Goal: Task Accomplishment & Management: Use online tool/utility

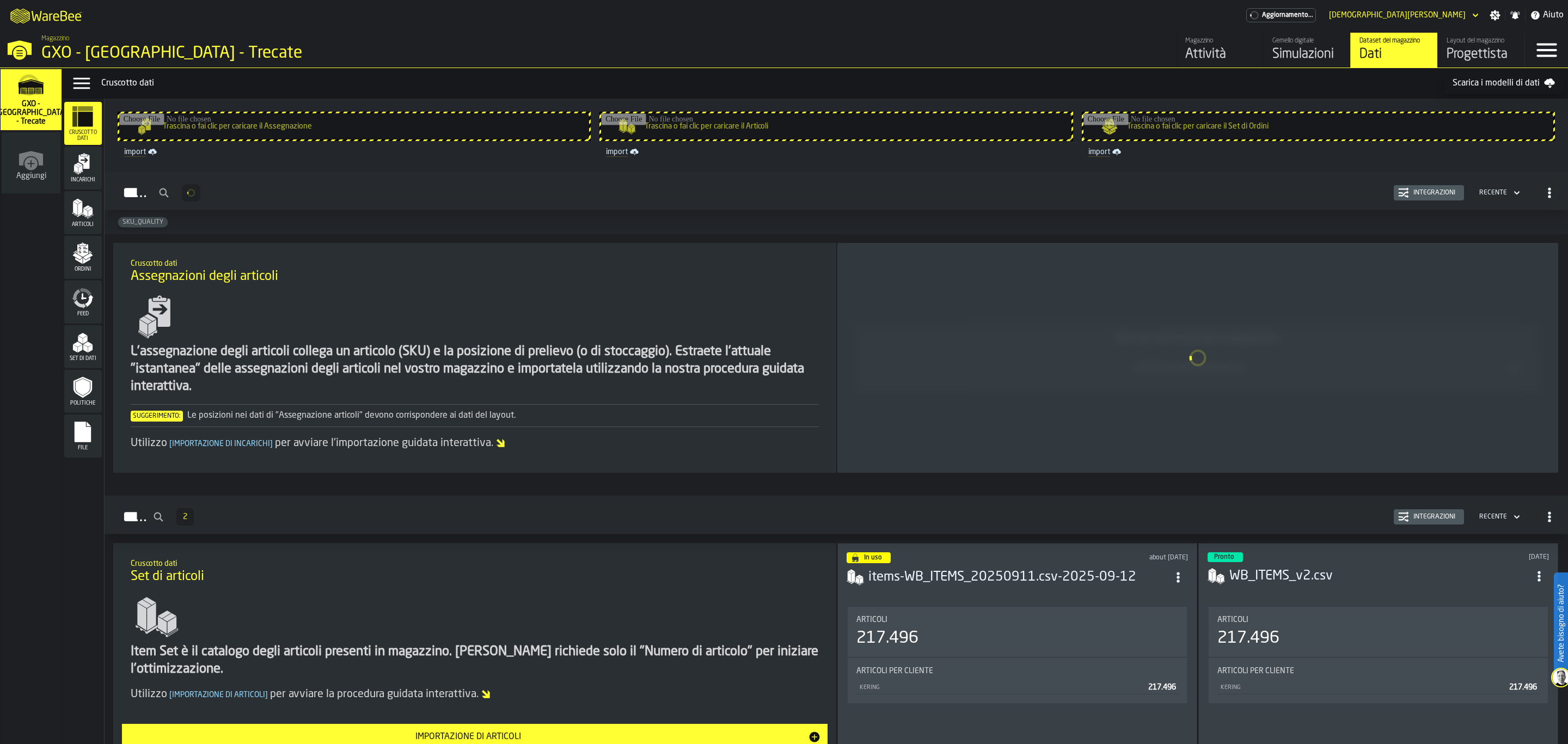
drag, startPoint x: 69, startPoint y: 172, endPoint x: 69, endPoint y: 178, distance: 6.0
click at [69, 178] on div "Incarichi" at bounding box center [82, 168] width 37 height 30
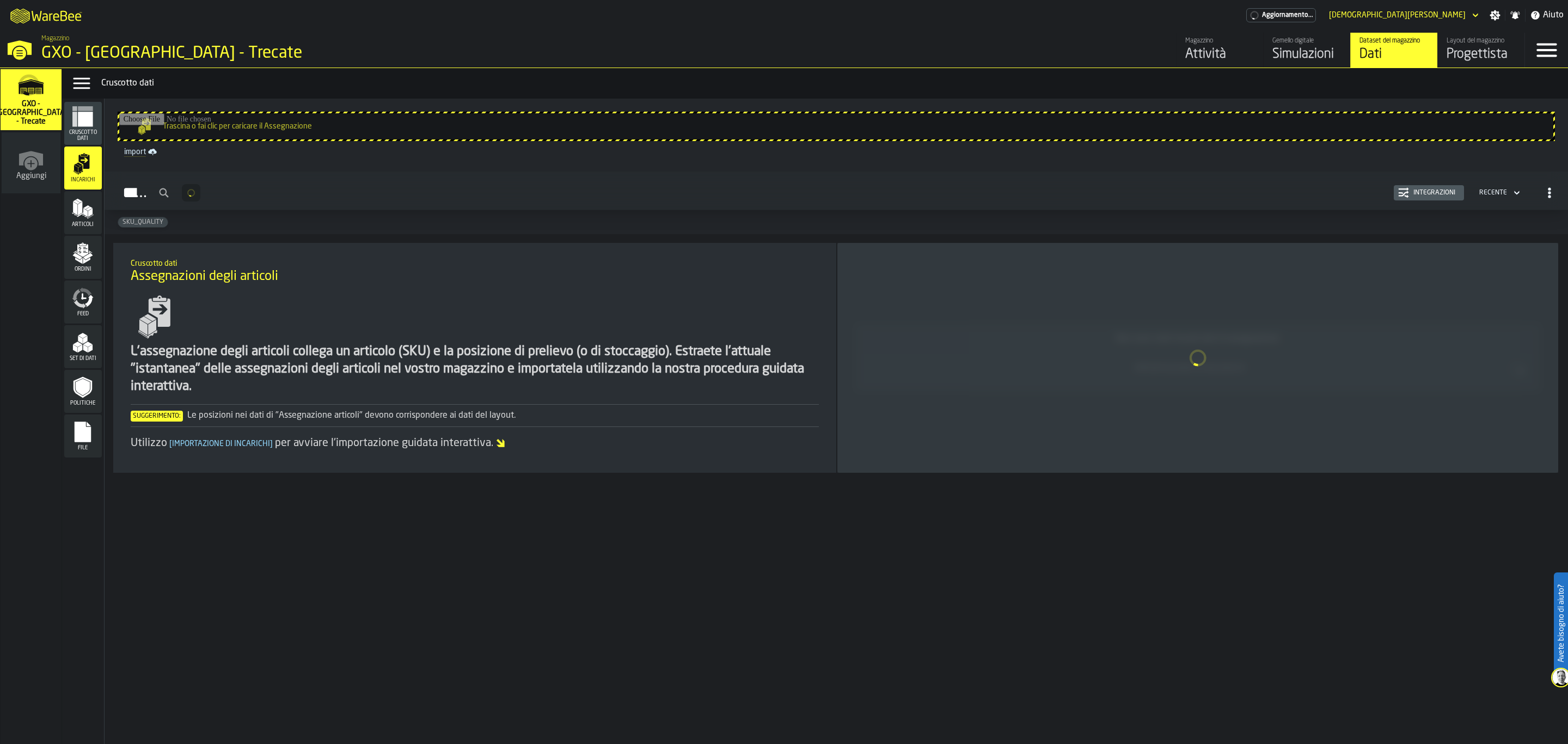
click at [1435, 196] on div "Integrazioni" at bounding box center [1434, 192] width 51 height 8
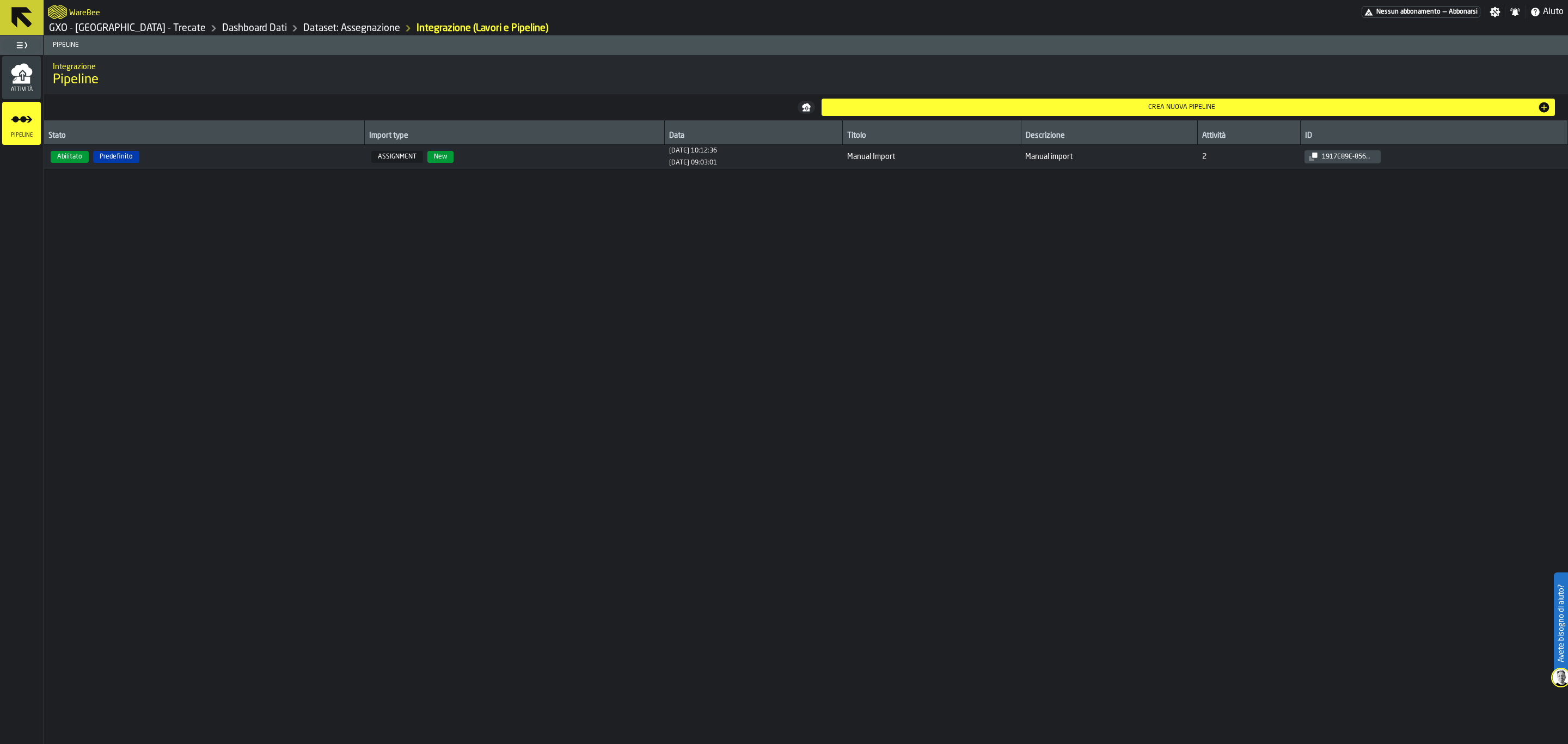
click at [24, 0] on button at bounding box center [22, 17] width 43 height 34
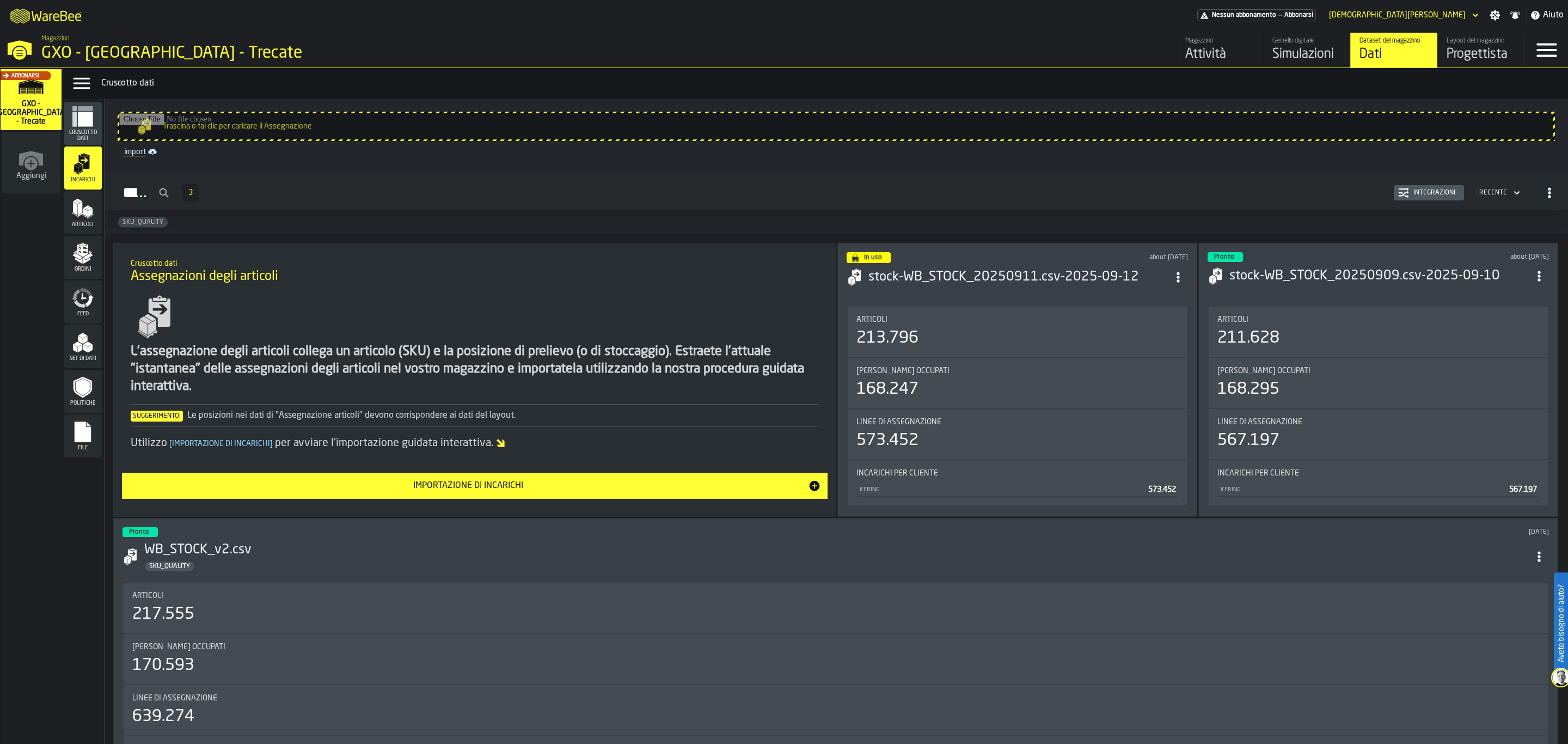
click at [1436, 200] on button "Integrazioni" at bounding box center [1430, 193] width 71 height 16
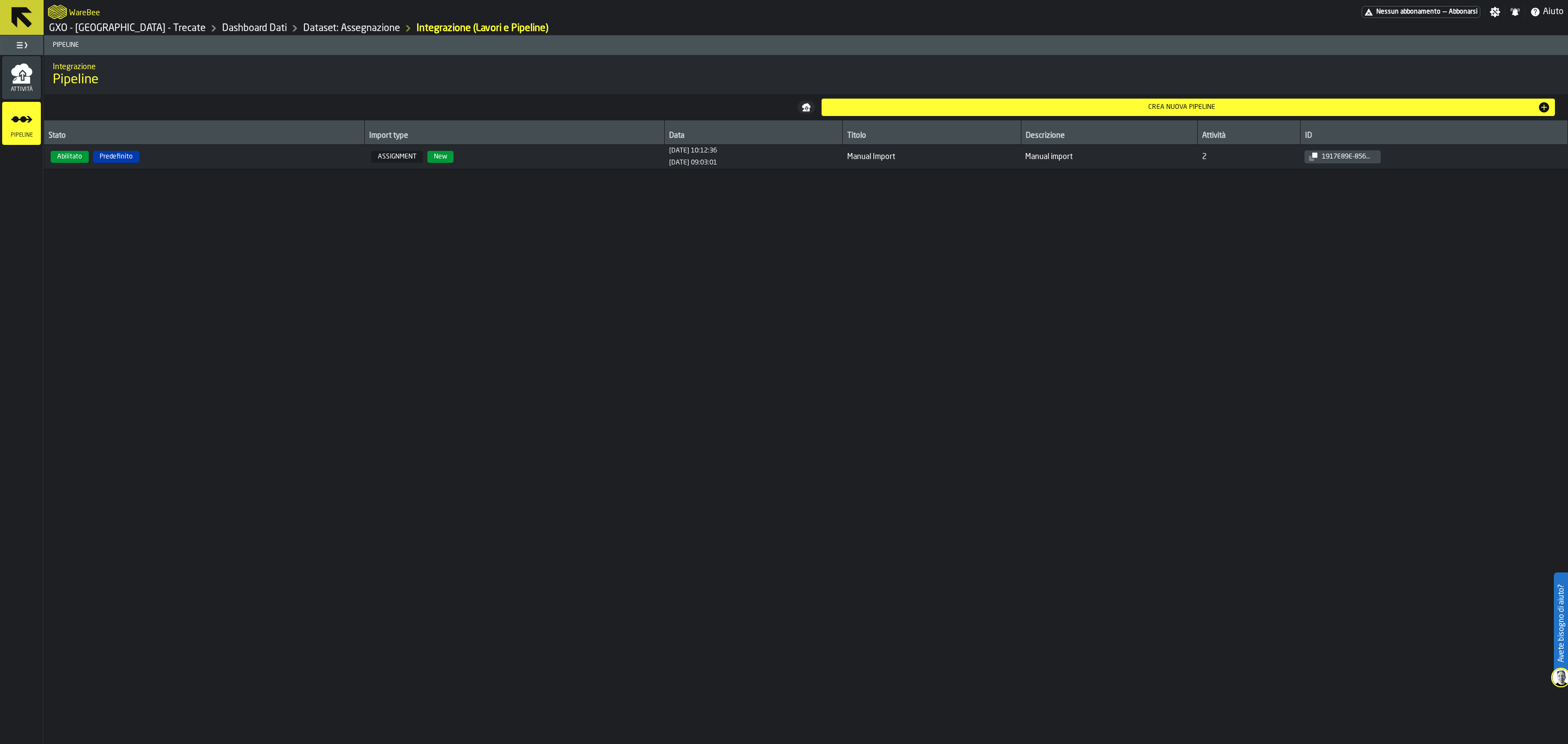
click at [1011, 108] on div "Crea nuova pipeline" at bounding box center [1181, 107] width 712 height 8
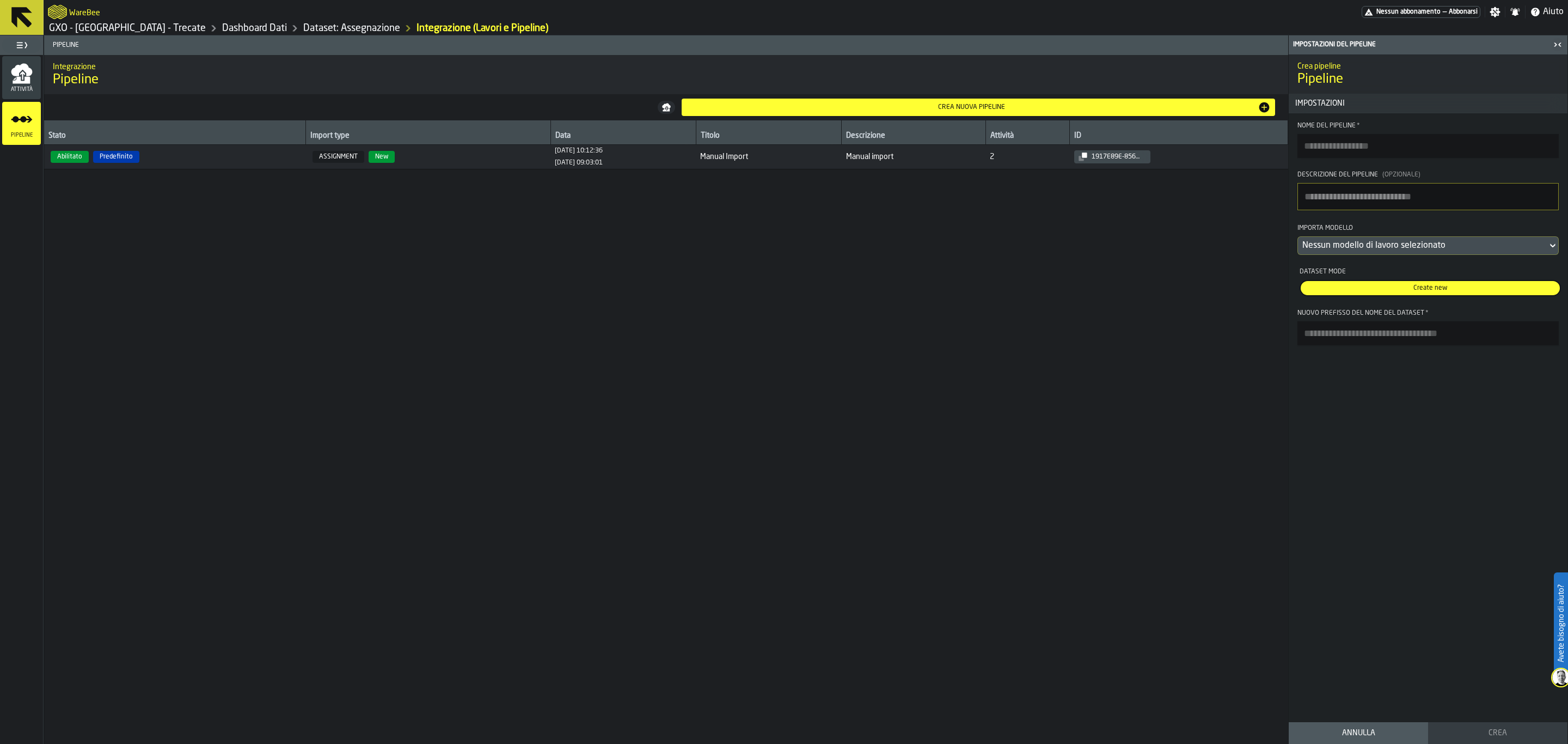
click at [1348, 142] on input "Nome del Pipeline *" at bounding box center [1429, 145] width 261 height 24
type input "*****"
click at [1391, 196] on textarea "Descrizione del Pipeline (Opzionale)" at bounding box center [1429, 196] width 261 height 27
click at [1329, 206] on textarea "**********" at bounding box center [1429, 196] width 261 height 27
type textarea "**********"
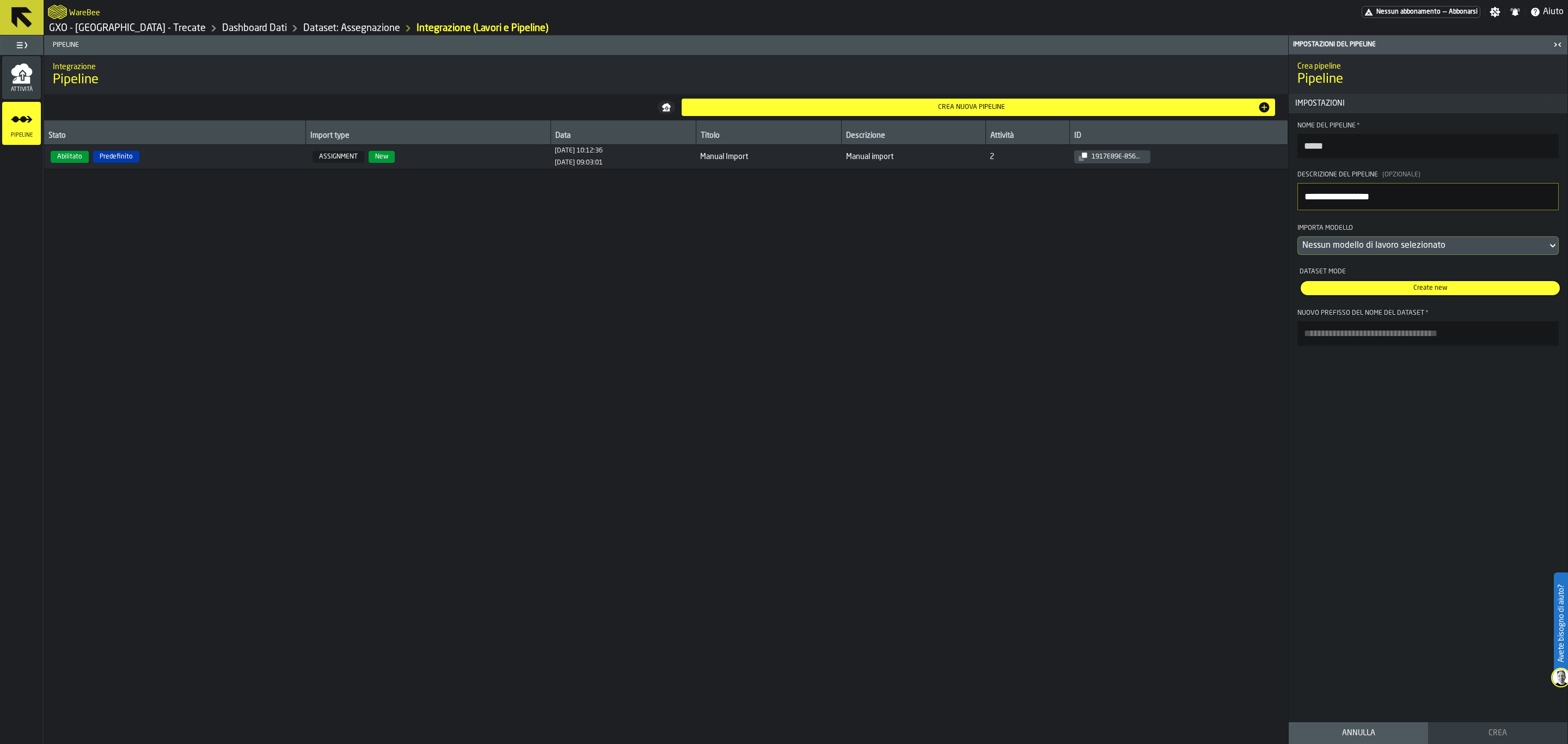
click at [1412, 250] on div "Nessun modello di lavoro selezionato" at bounding box center [1422, 244] width 241 height 13
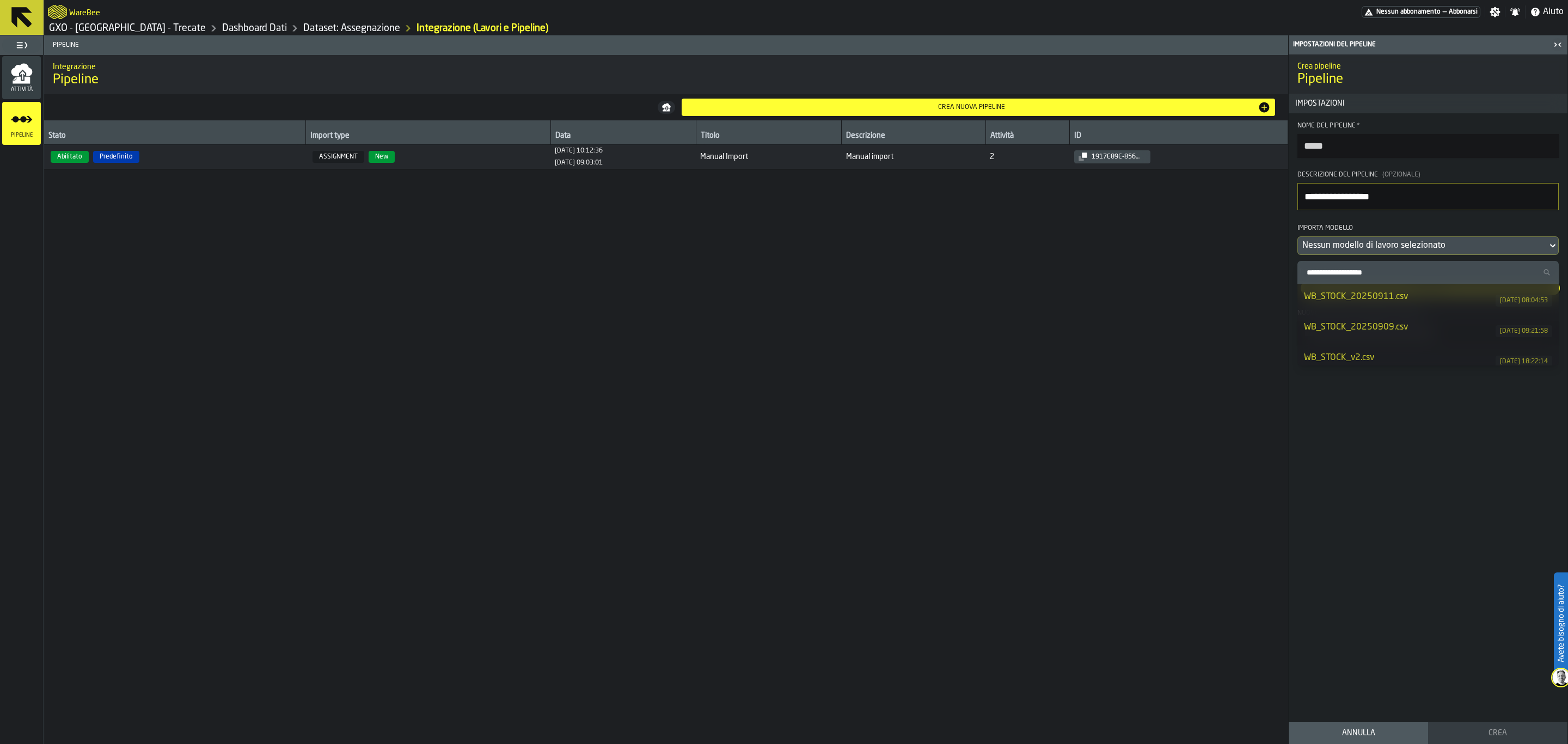
click at [1416, 303] on div "WB_STOCK_20250911.csv" at bounding box center [1399, 296] width 191 height 13
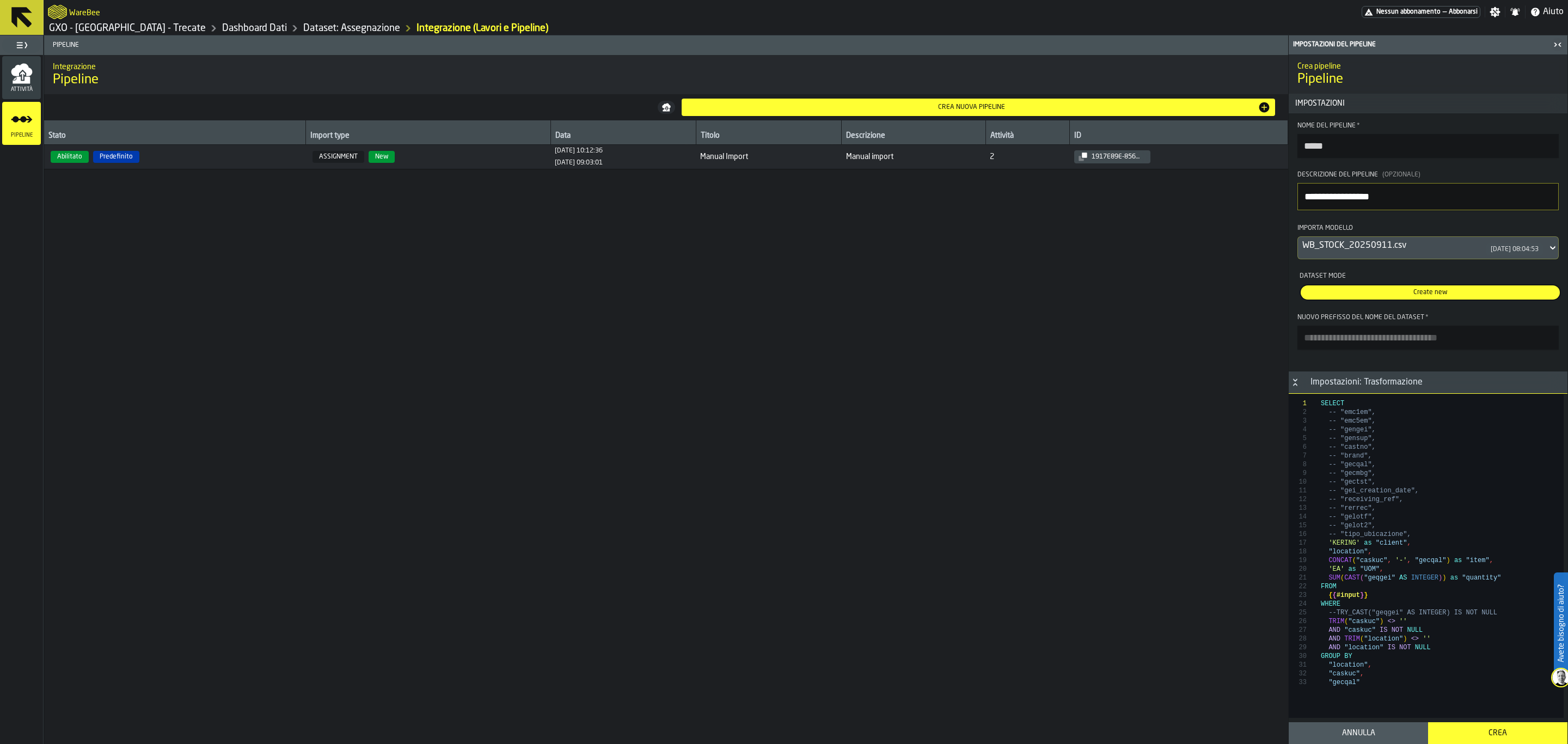
click at [1434, 343] on input "Nuovo prefisso del nome del dataset *" at bounding box center [1429, 338] width 261 height 24
type input "*****"
click at [1480, 730] on div "Crea" at bounding box center [1497, 732] width 127 height 9
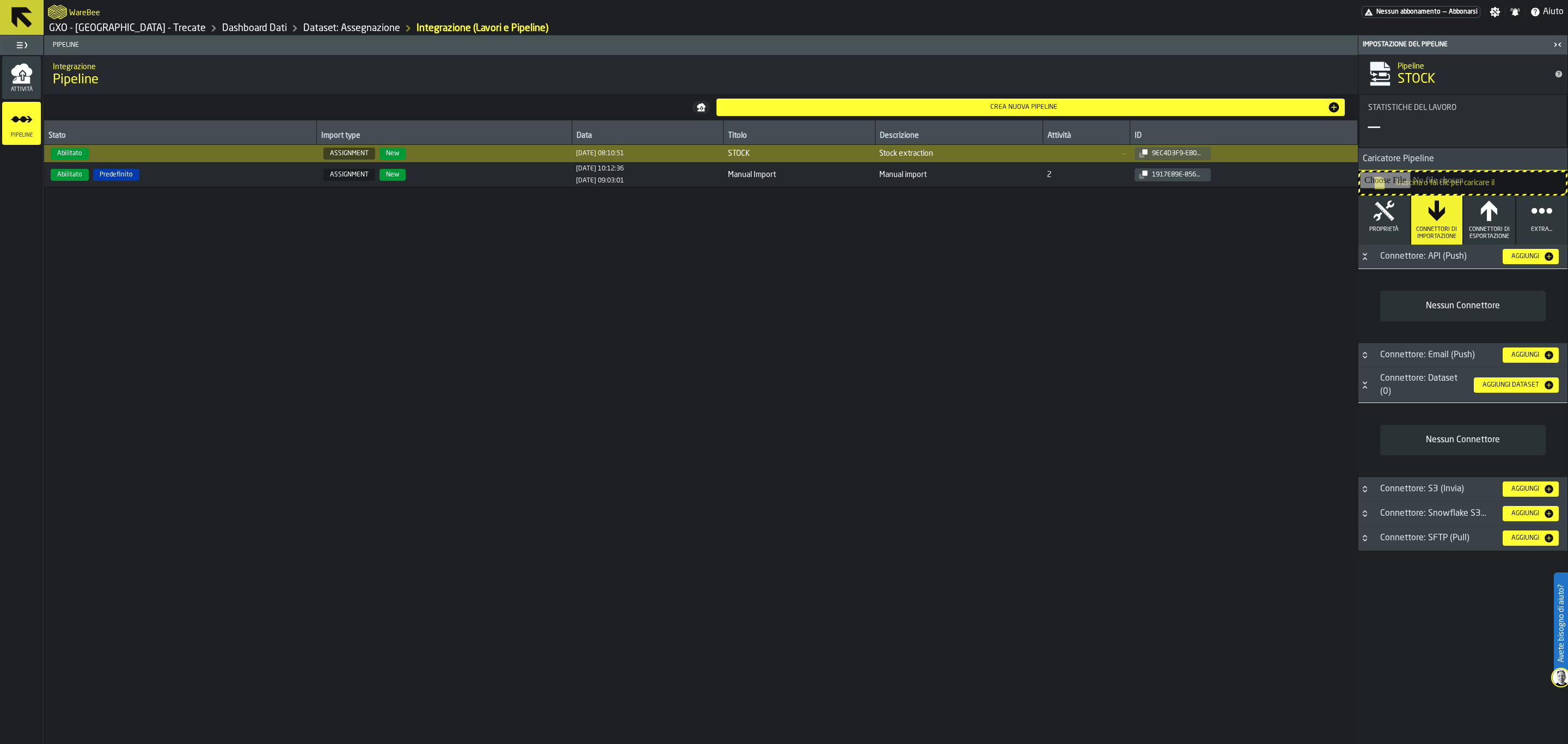
click at [1535, 253] on div "Aggiungi" at bounding box center [1525, 256] width 36 height 8
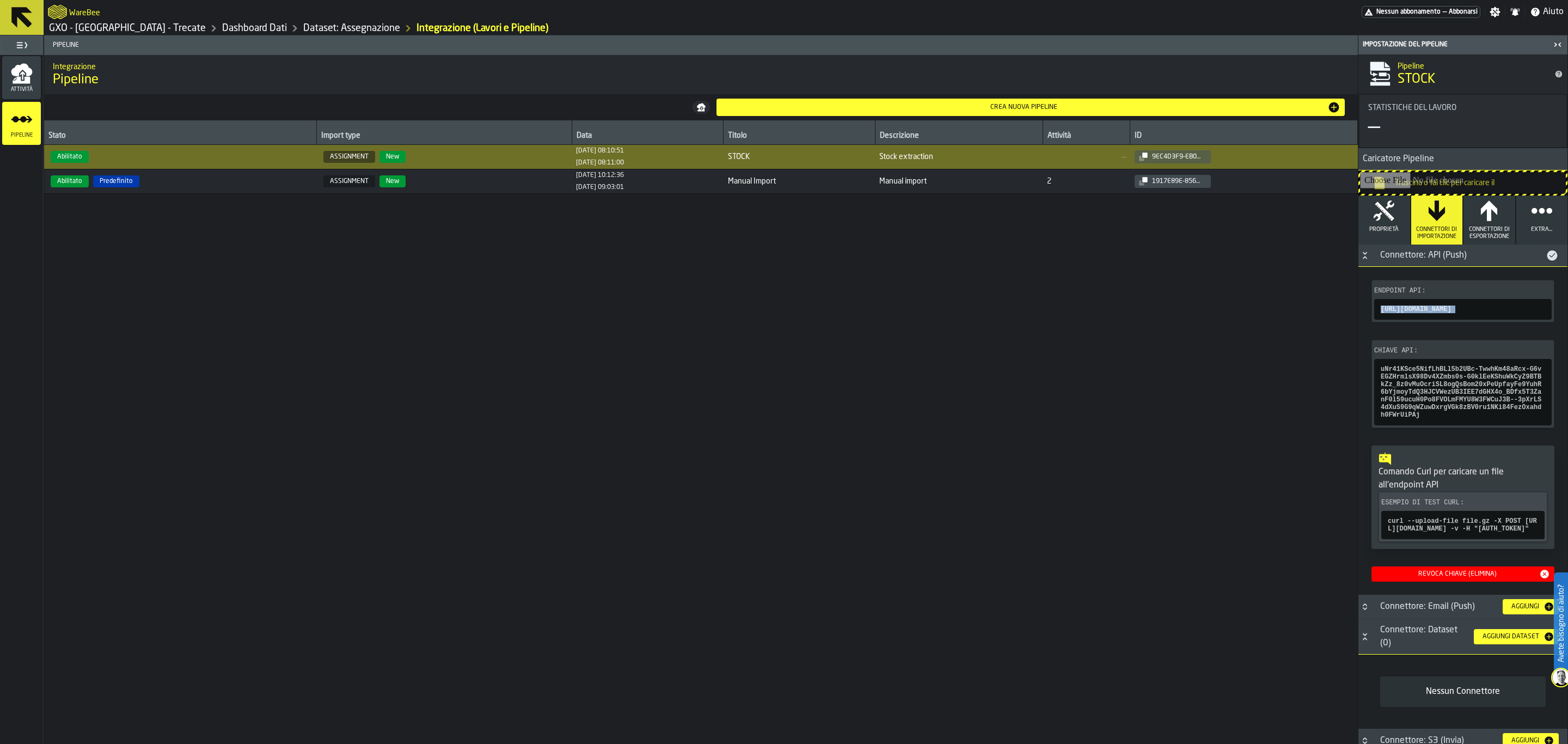
copy div "[URL][DOMAIN_NAME]"
copy span "uNr41KSce5NifLhBLl5b2UBc-TwwhKm48aRcx-G6vEGZHrmlsX98Dv4XZmbs0s-G0klEeKShuWkCyZ9…"
click at [27, 11] on icon at bounding box center [22, 17] width 21 height 21
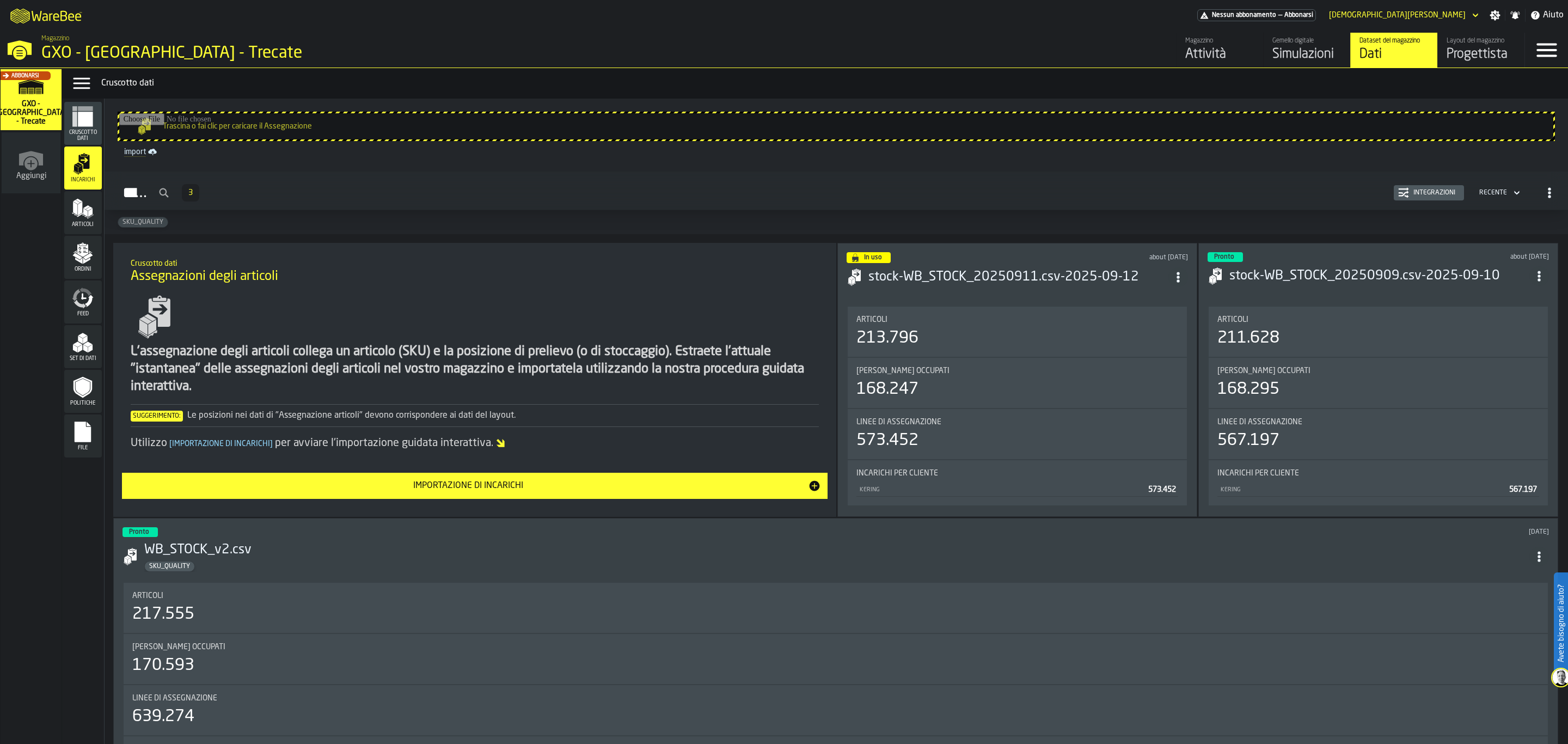
click at [88, 200] on icon "menu Articoli" at bounding box center [82, 208] width 22 height 22
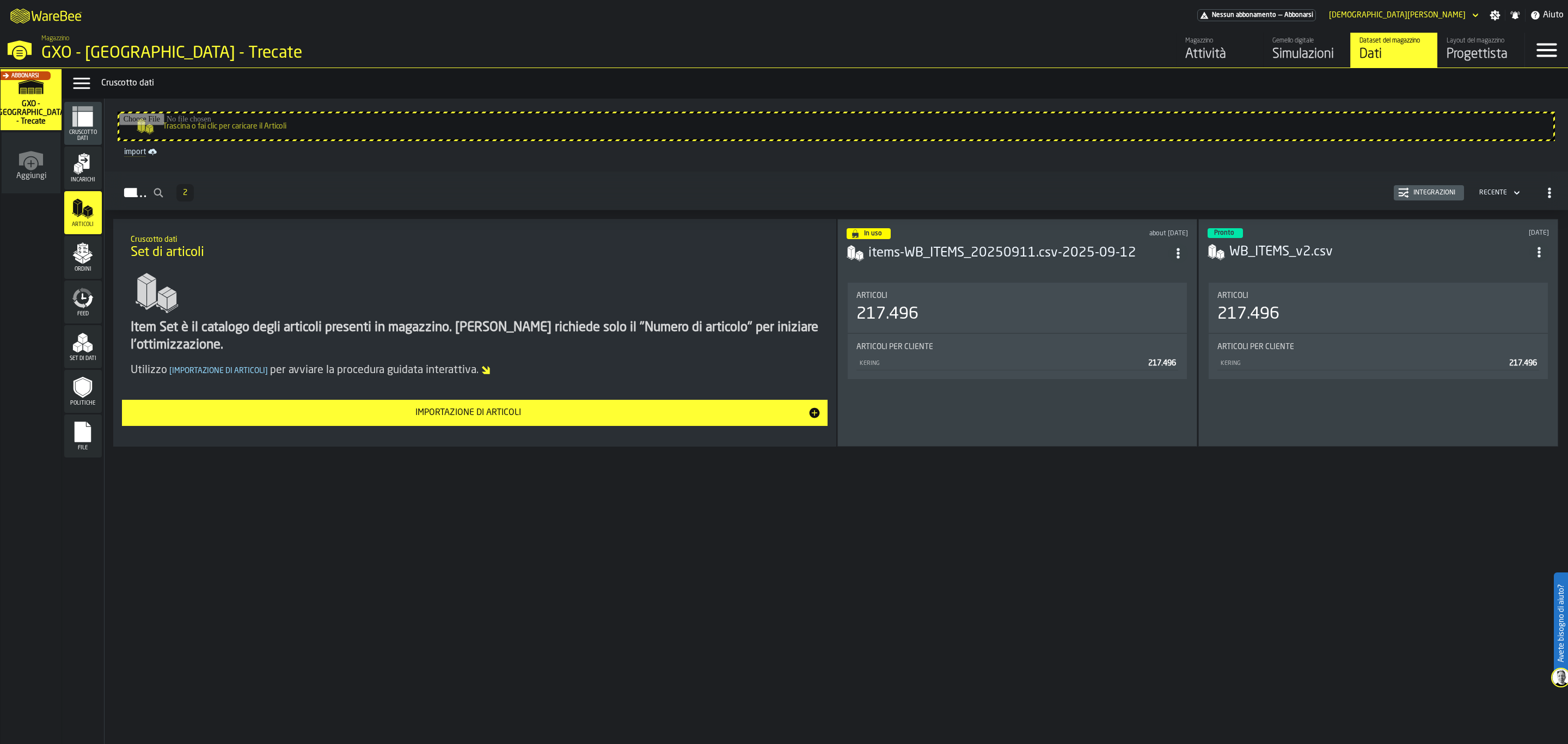
click at [1426, 193] on div "Integrazioni" at bounding box center [1434, 192] width 51 height 8
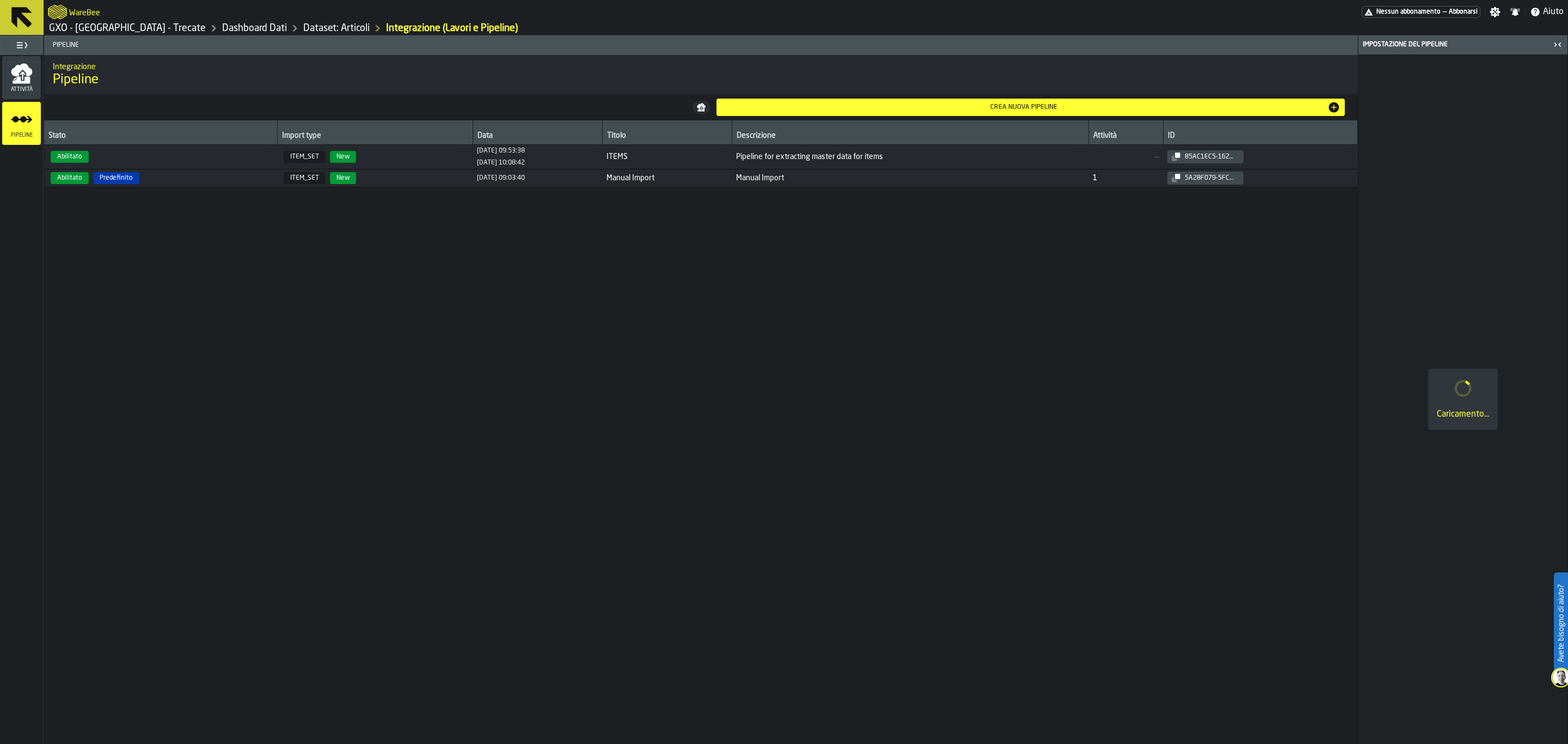
click at [483, 156] on div "[DATE] 09:53:38 [DATE] 10:08:42" at bounding box center [501, 157] width 48 height 20
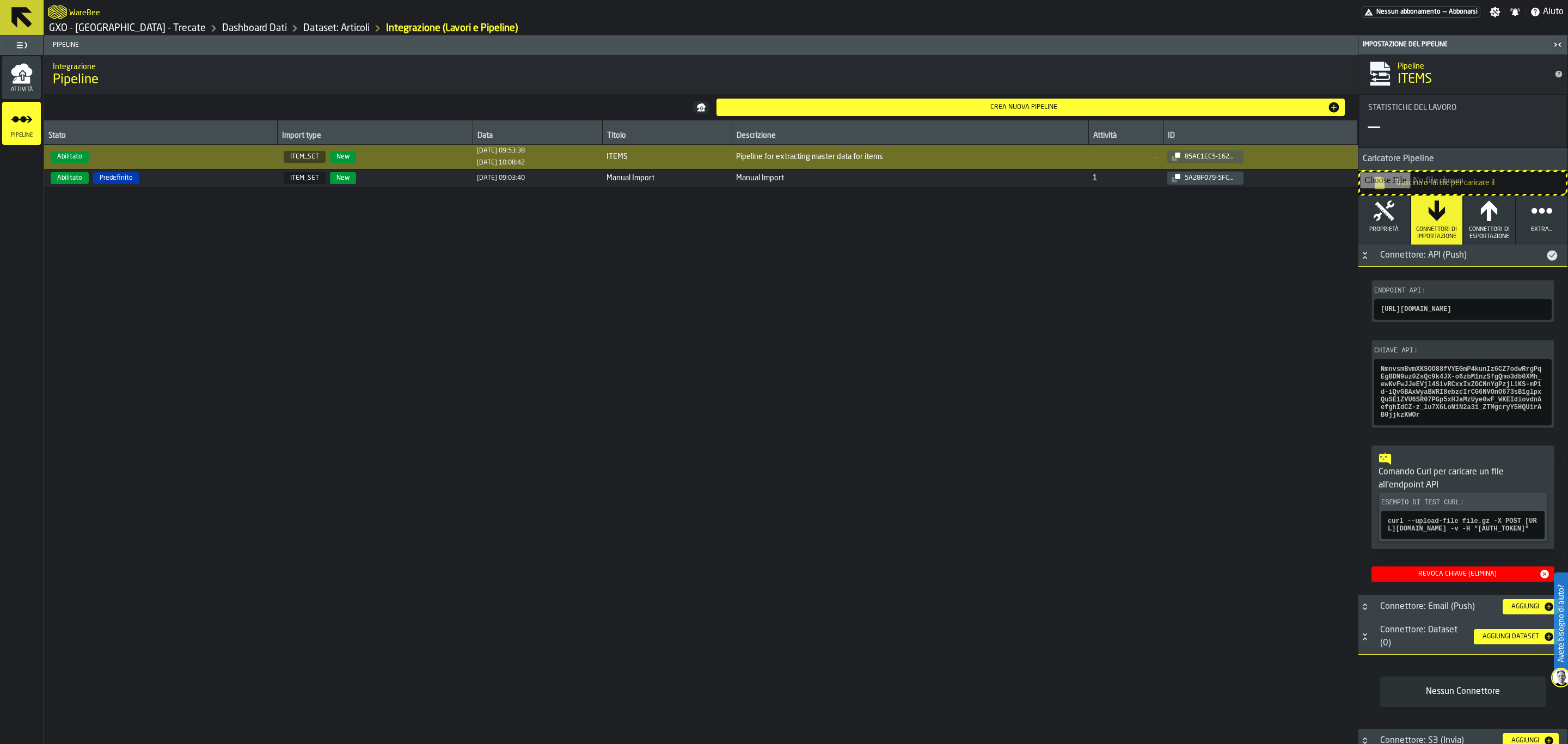
click at [17, 31] on button at bounding box center [22, 17] width 43 height 34
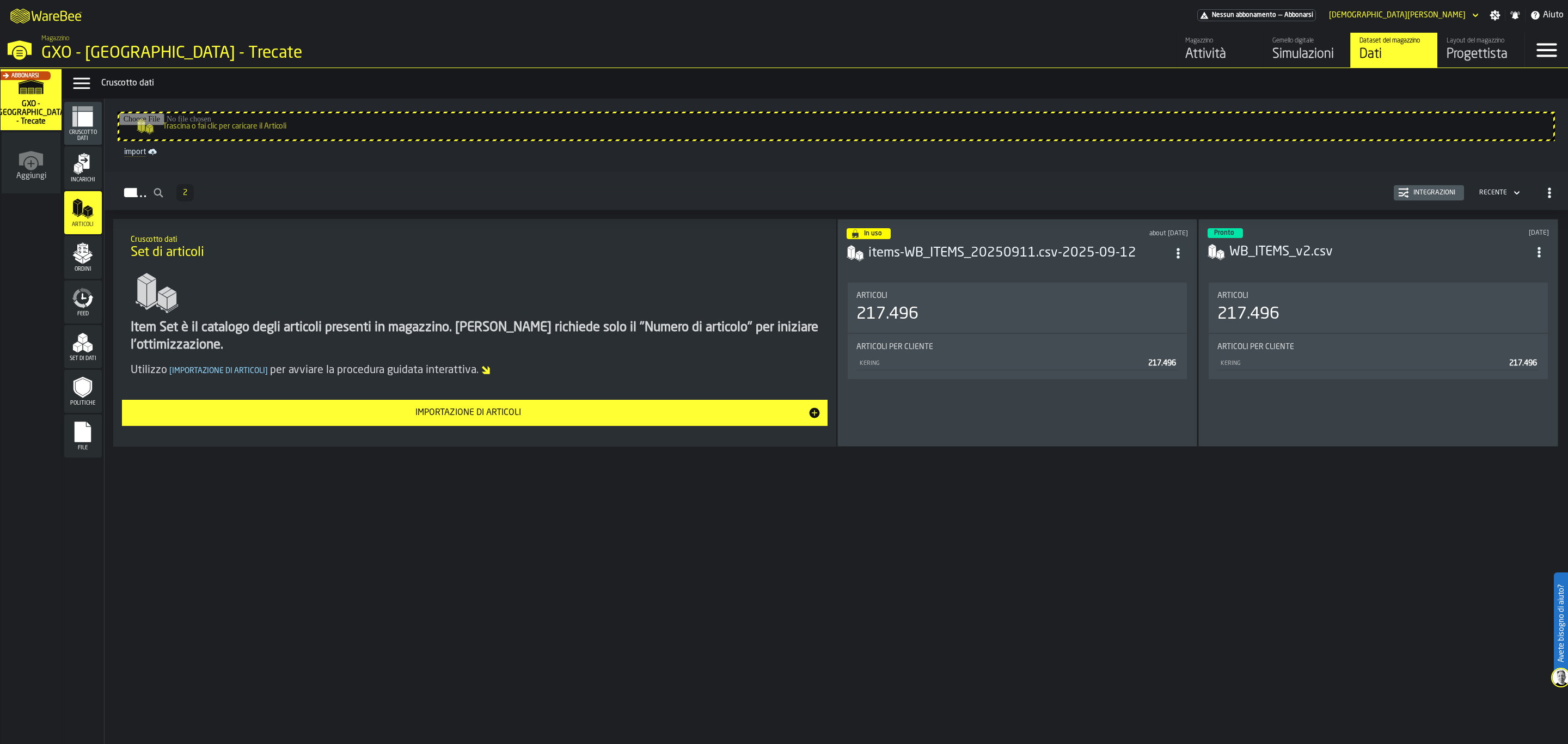
click at [97, 253] on div "Ordini" at bounding box center [82, 257] width 37 height 30
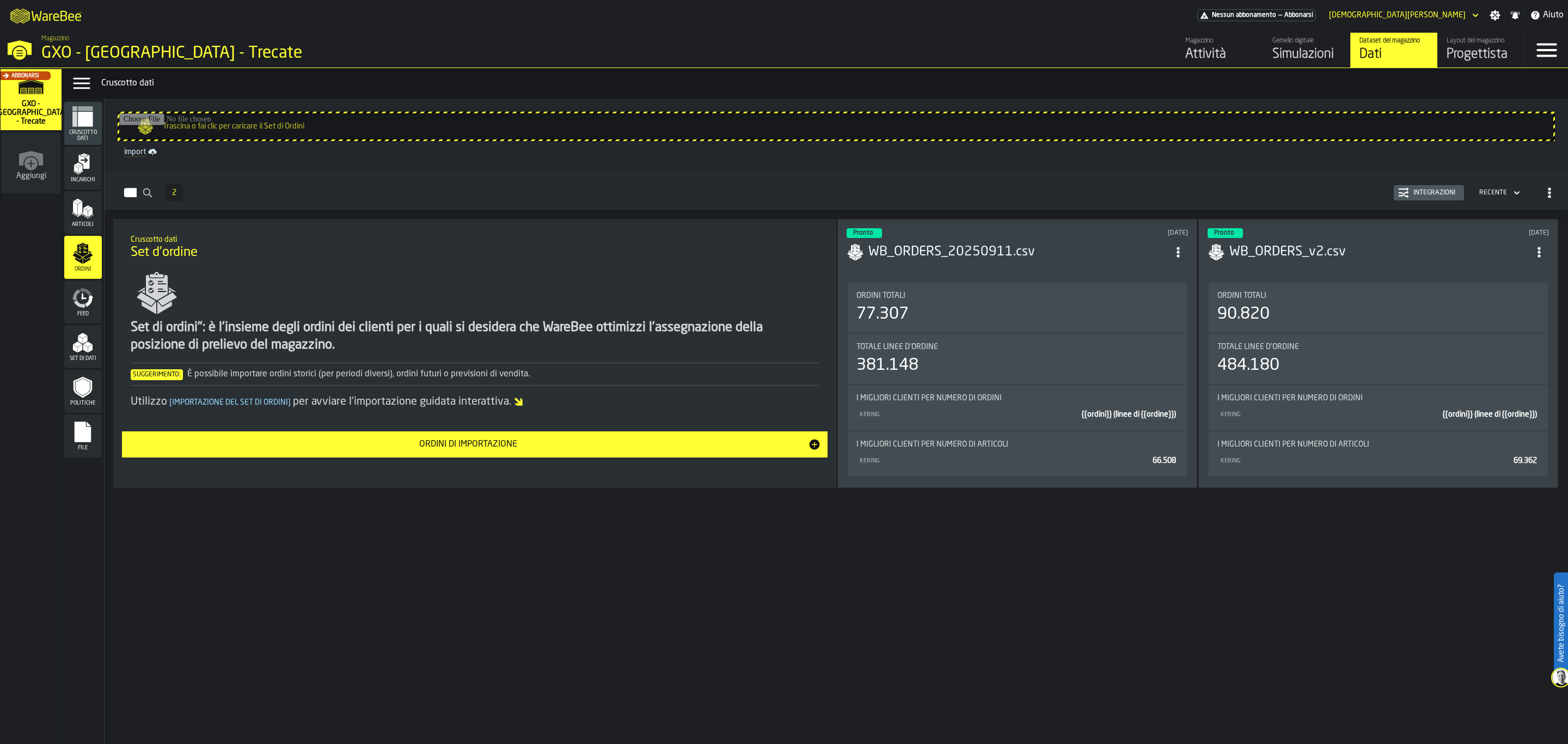
click at [1076, 246] on h3 "WB_ORDERS_20250911.csv" at bounding box center [1019, 252] width 300 height 18
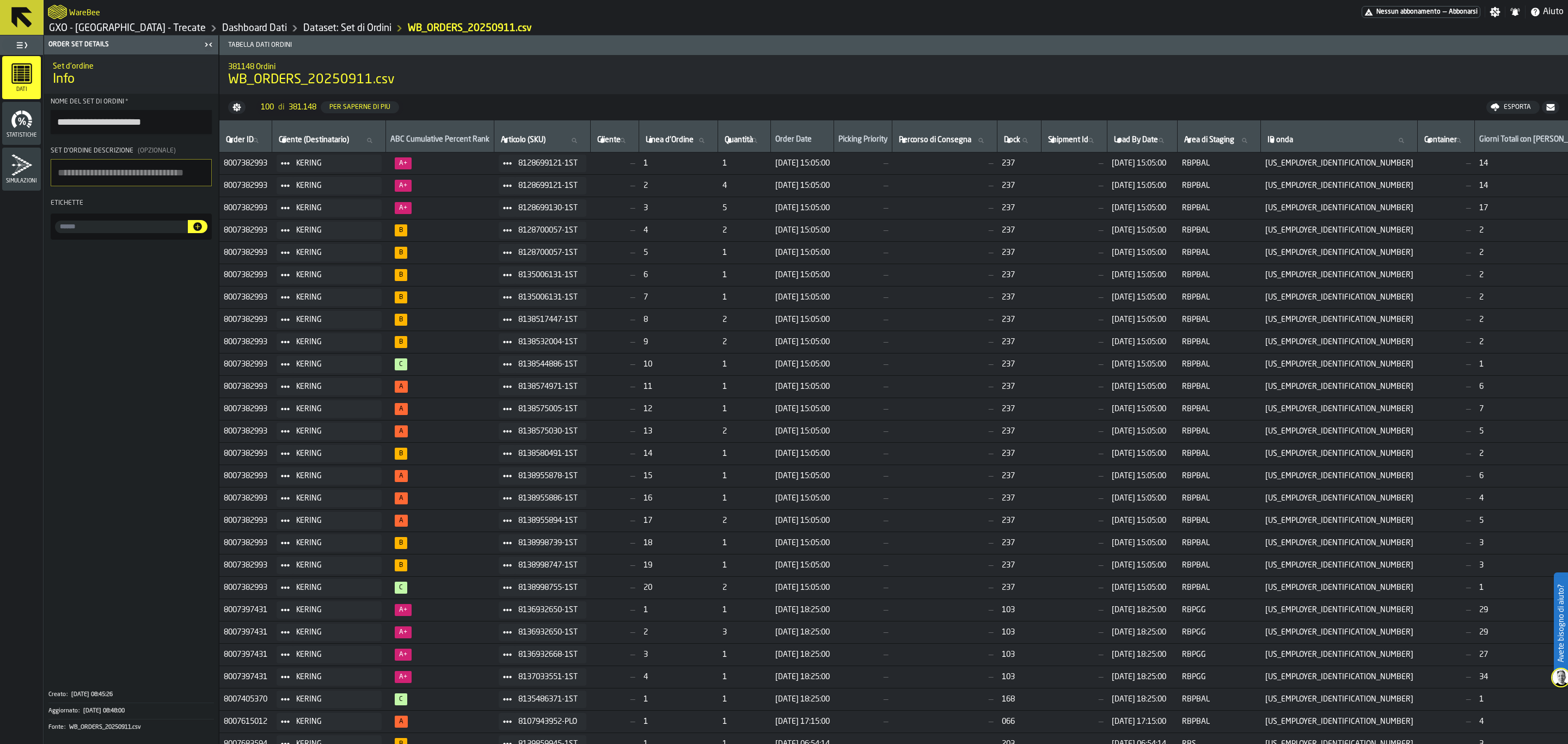
click at [18, 6] on icon at bounding box center [22, 17] width 27 height 27
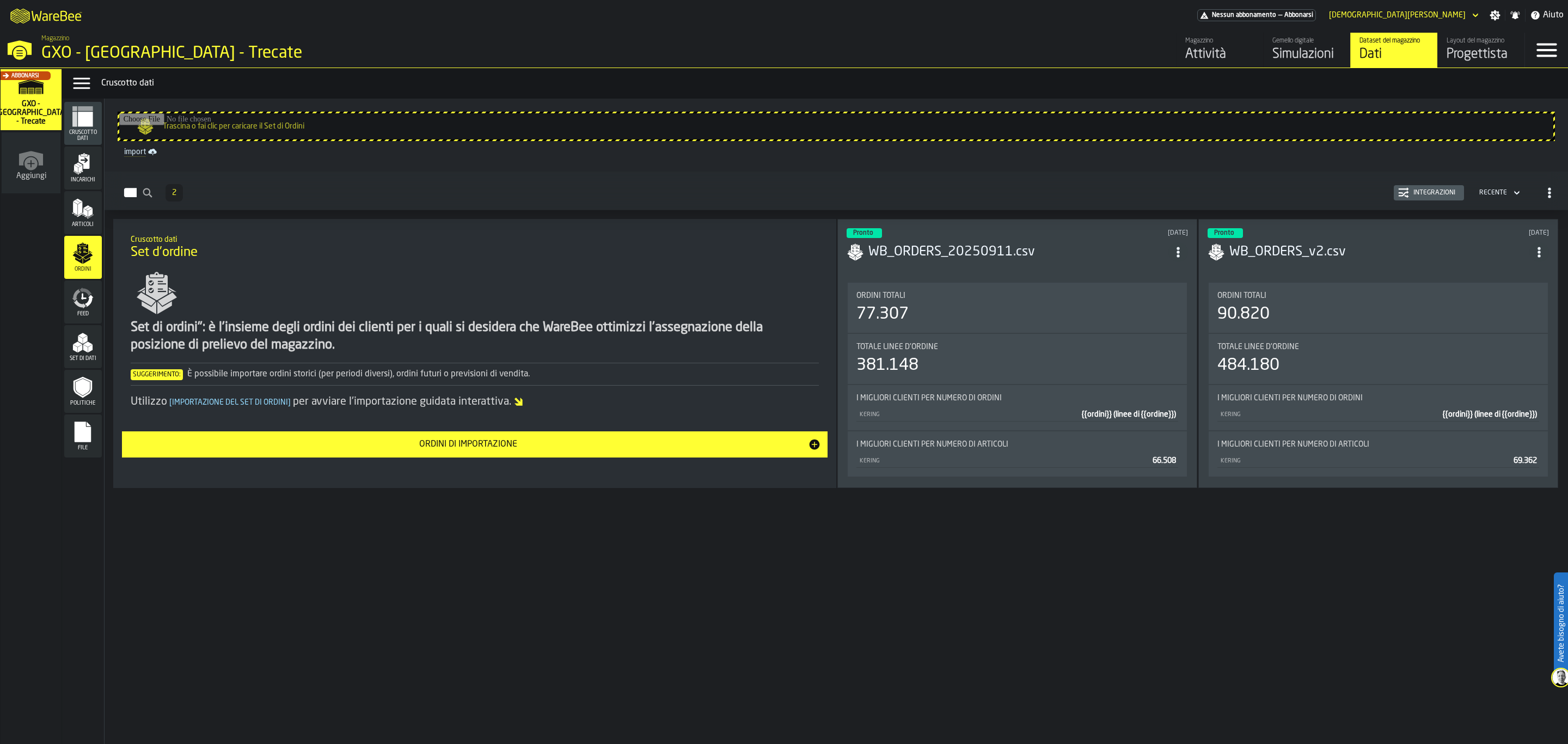
click at [1442, 193] on div "Integrazioni" at bounding box center [1434, 192] width 51 height 8
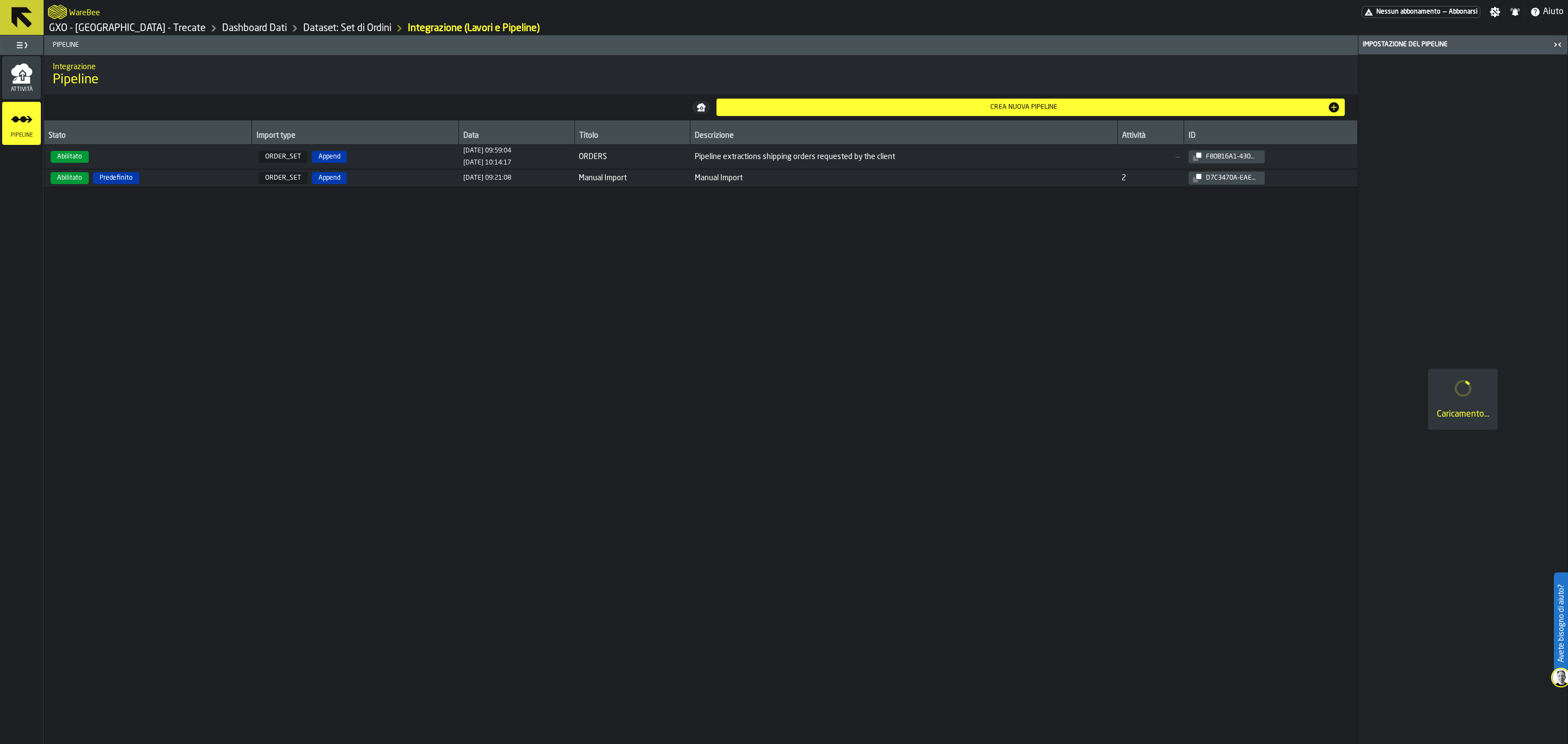
click at [629, 159] on span "ORDERS" at bounding box center [631, 156] width 107 height 9
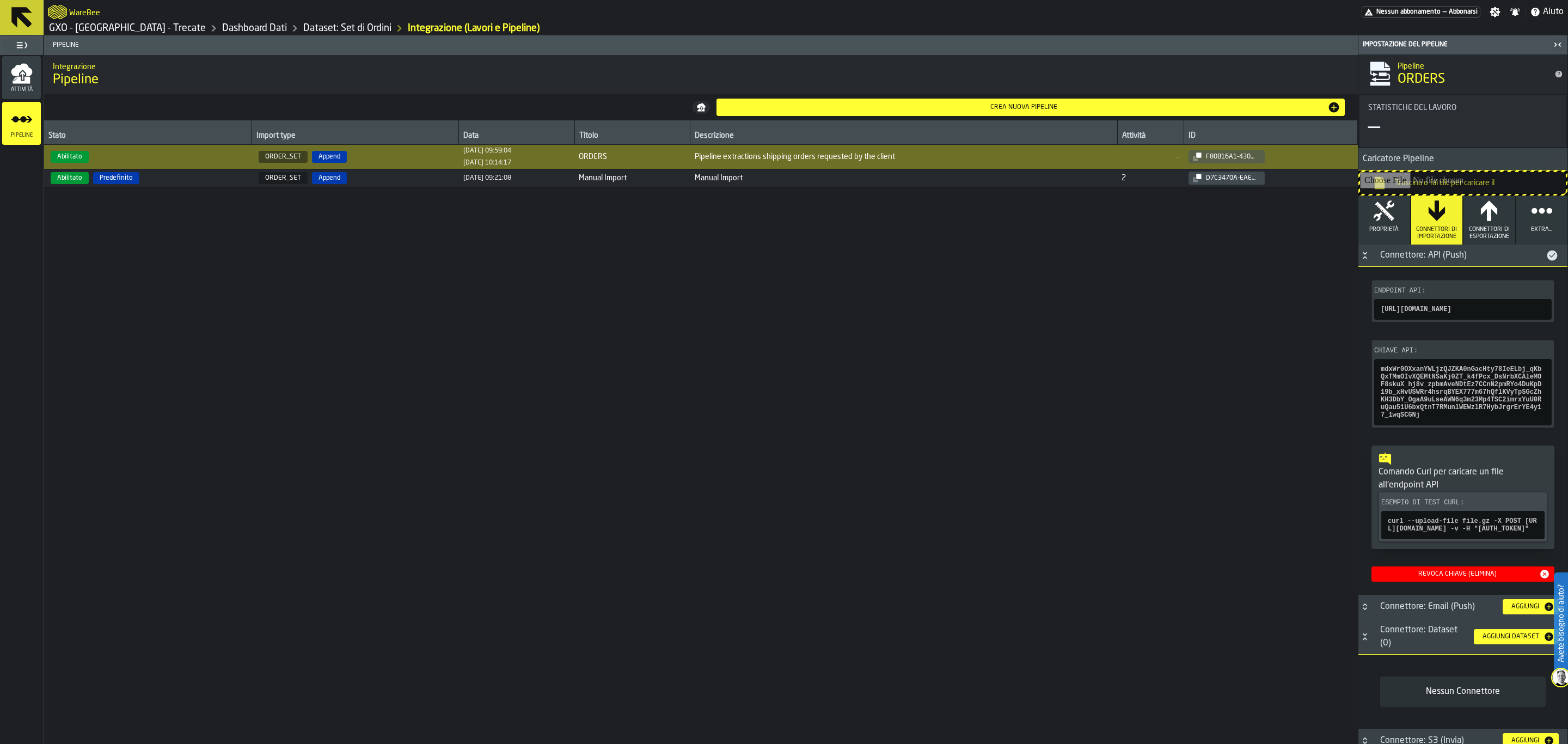
click at [15, 11] on icon at bounding box center [22, 17] width 21 height 21
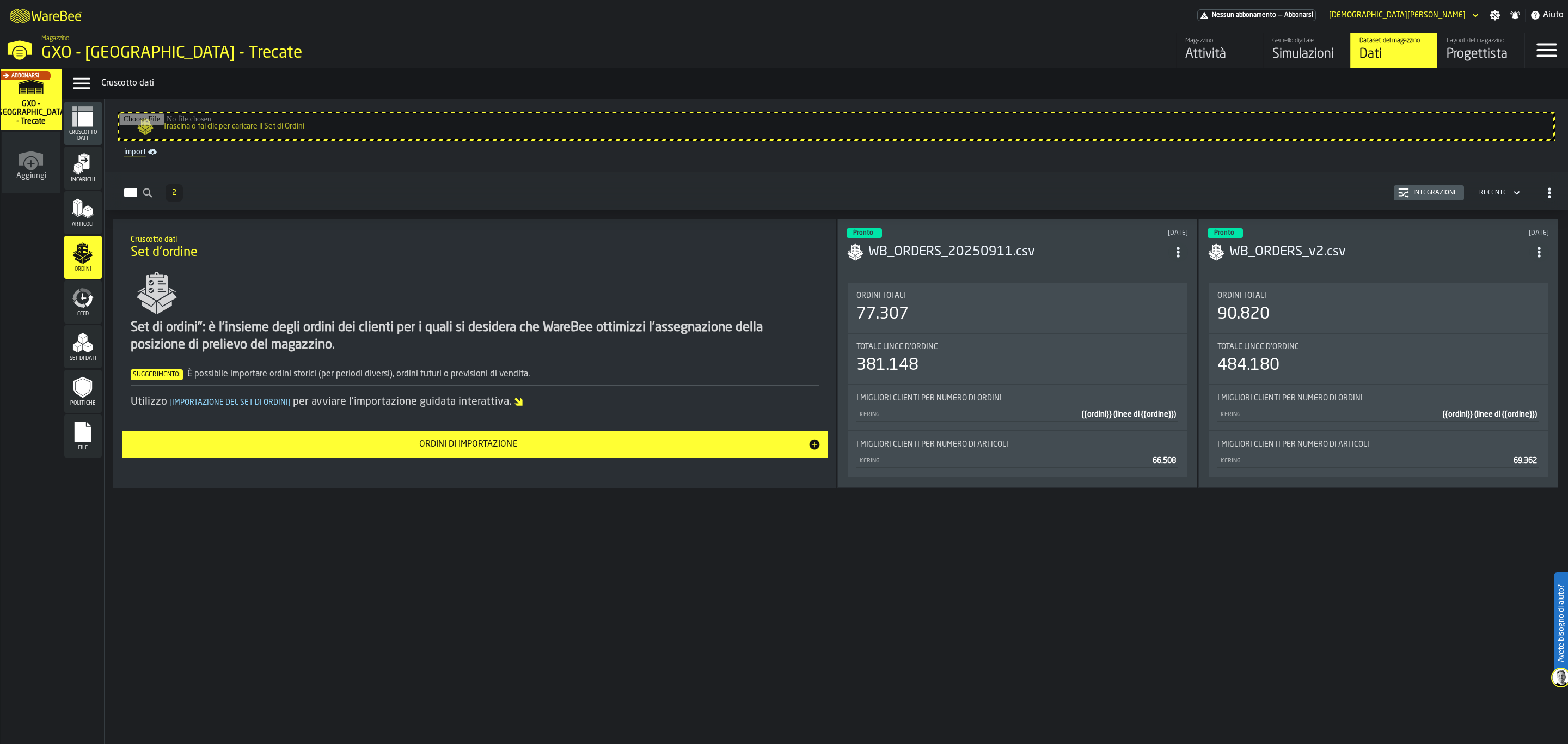
click at [96, 309] on div "Feed" at bounding box center [82, 301] width 37 height 30
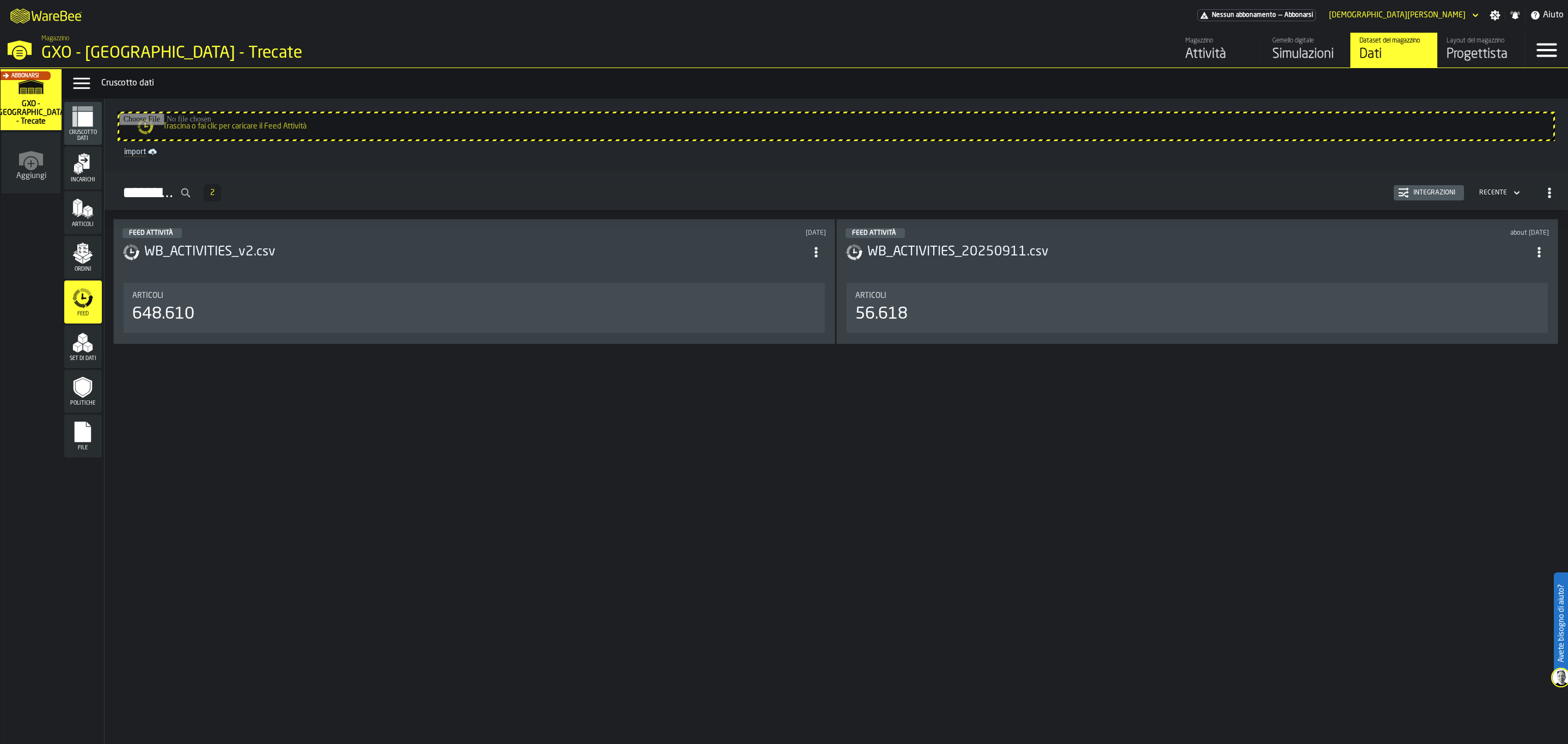
click at [1435, 191] on div "Integrazioni" at bounding box center [1434, 192] width 51 height 8
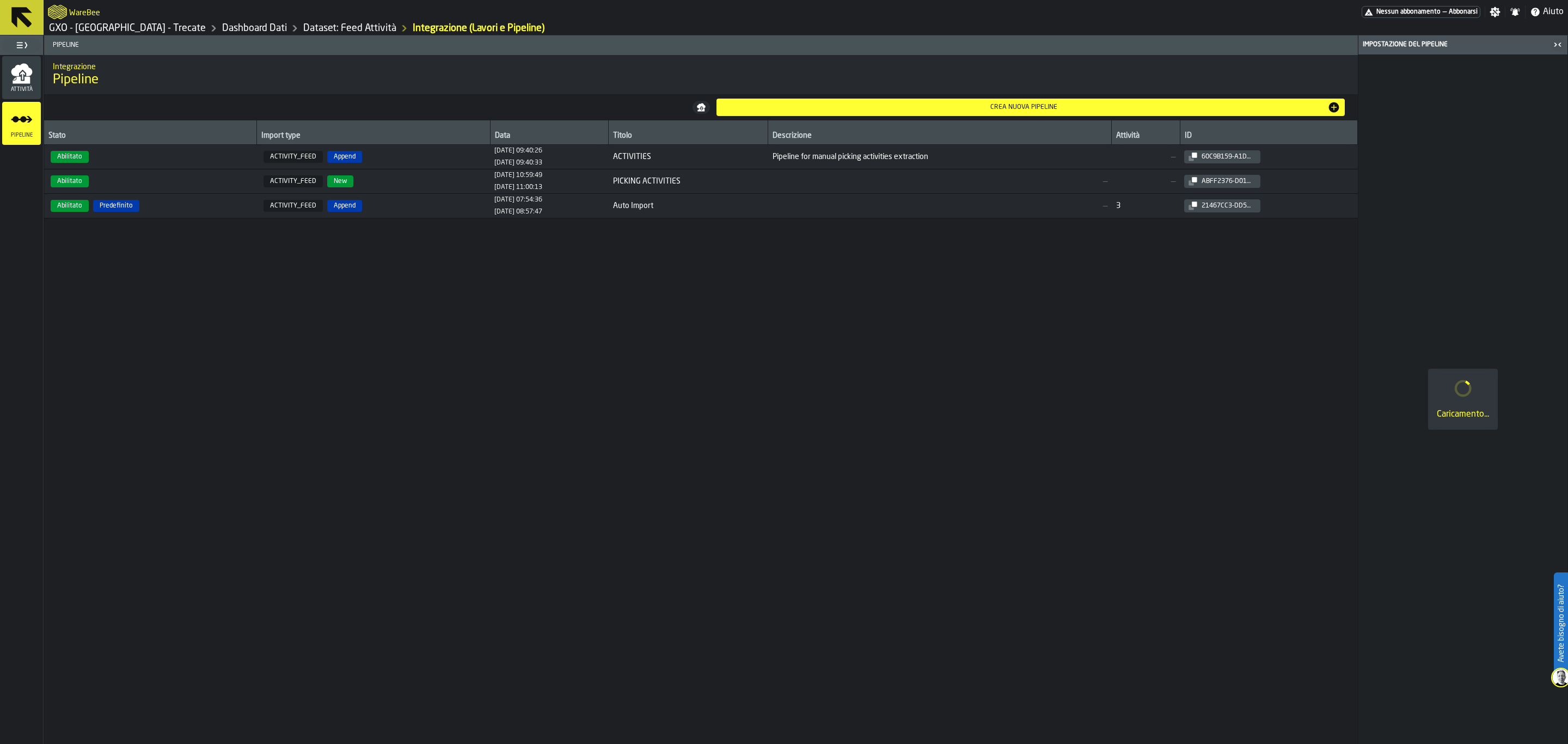
click at [578, 161] on span "[DATE] 09:40:26 [DATE] 09:40:33" at bounding box center [549, 157] width 109 height 20
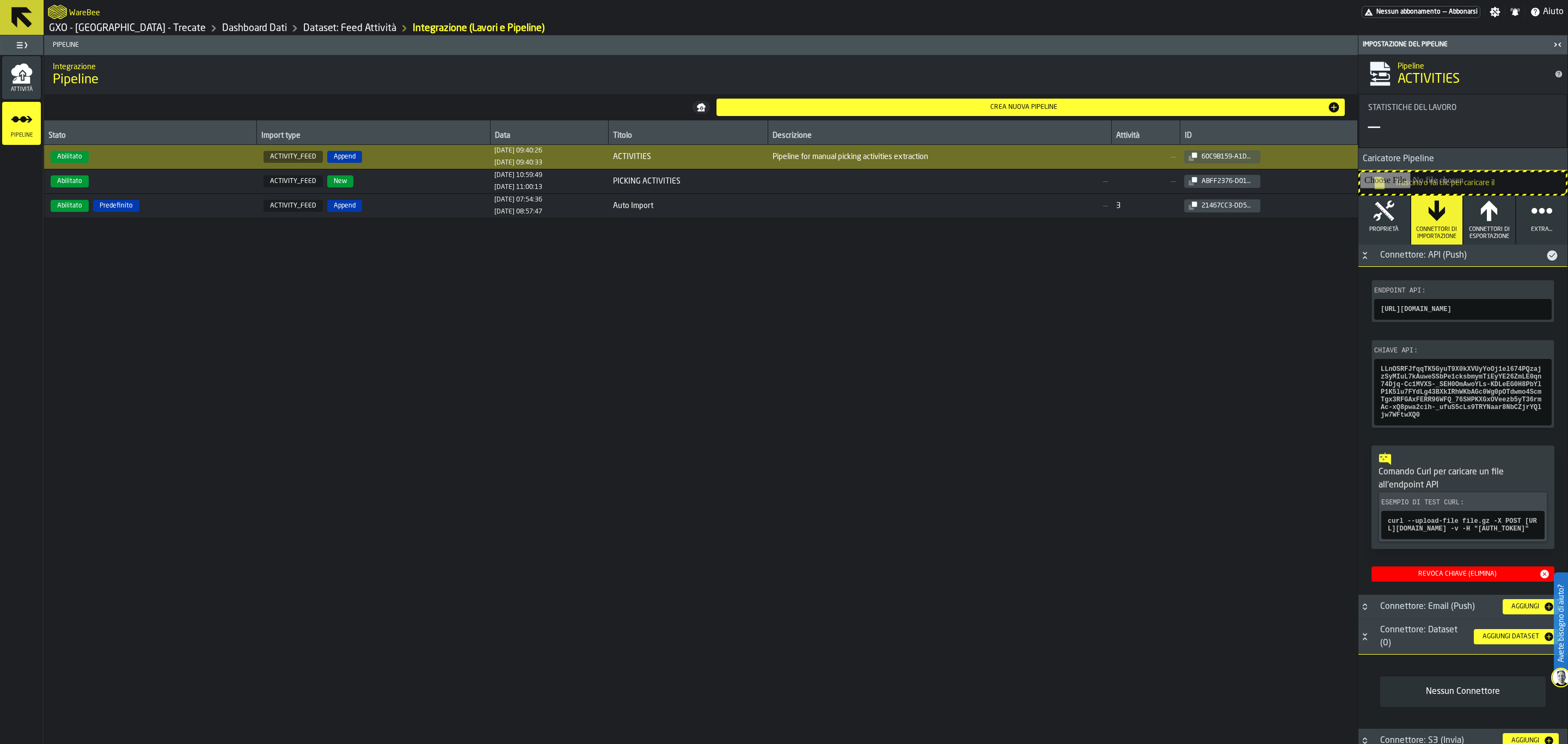
click at [22, 7] on icon at bounding box center [22, 17] width 21 height 21
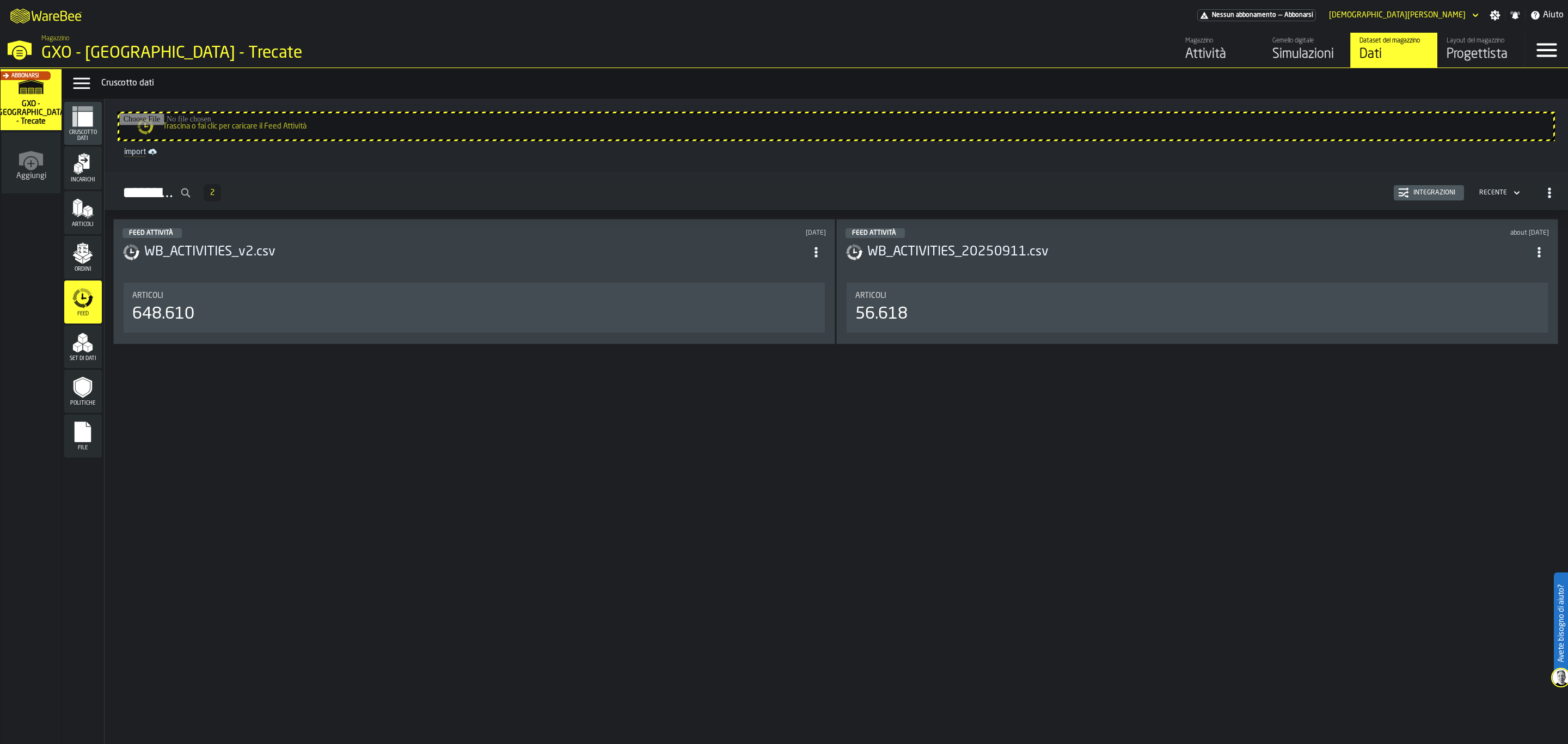
click at [81, 351] on polygon "menu Set di dati" at bounding box center [80, 348] width 4 height 8
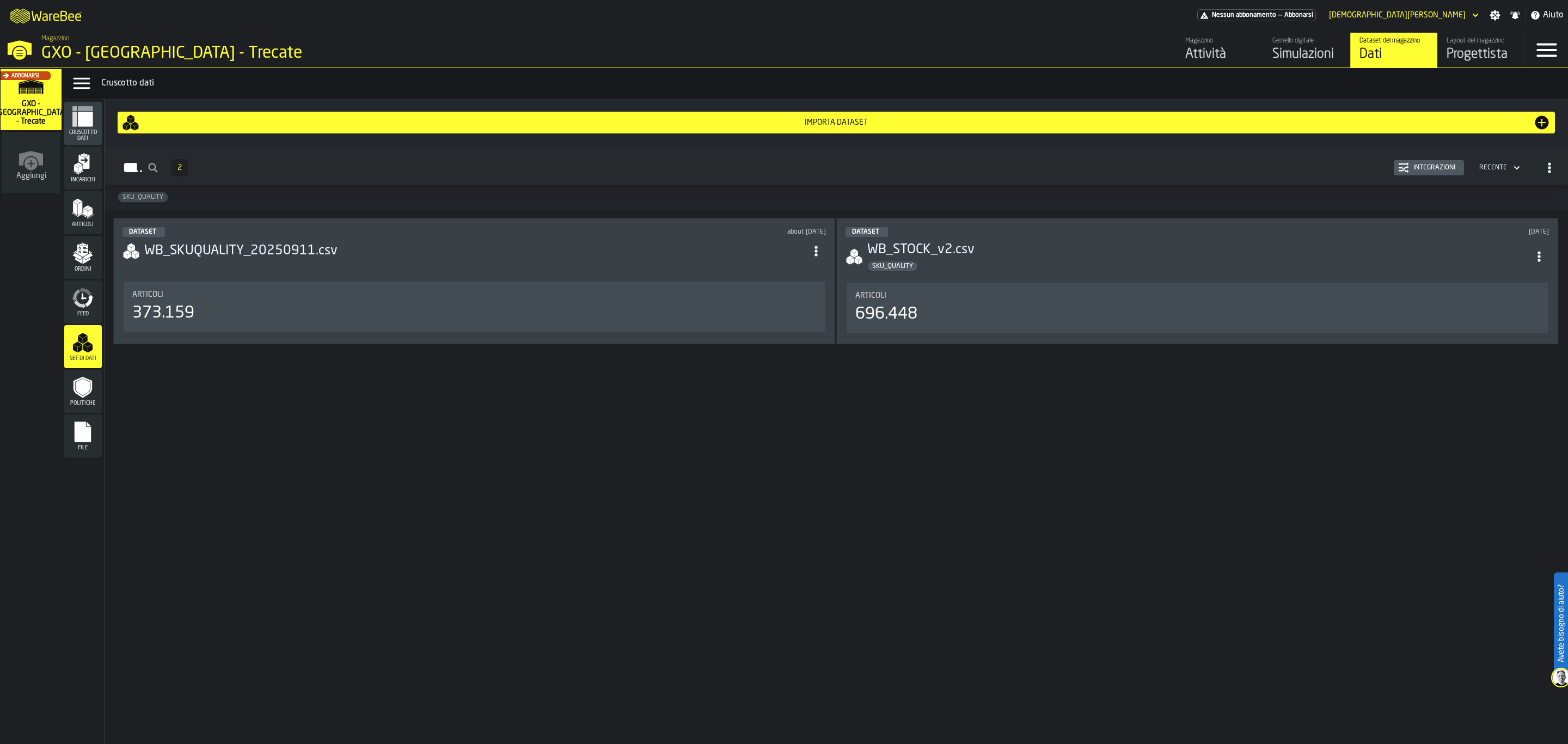
click at [76, 296] on icon "menu Feed" at bounding box center [77, 294] width 9 height 12
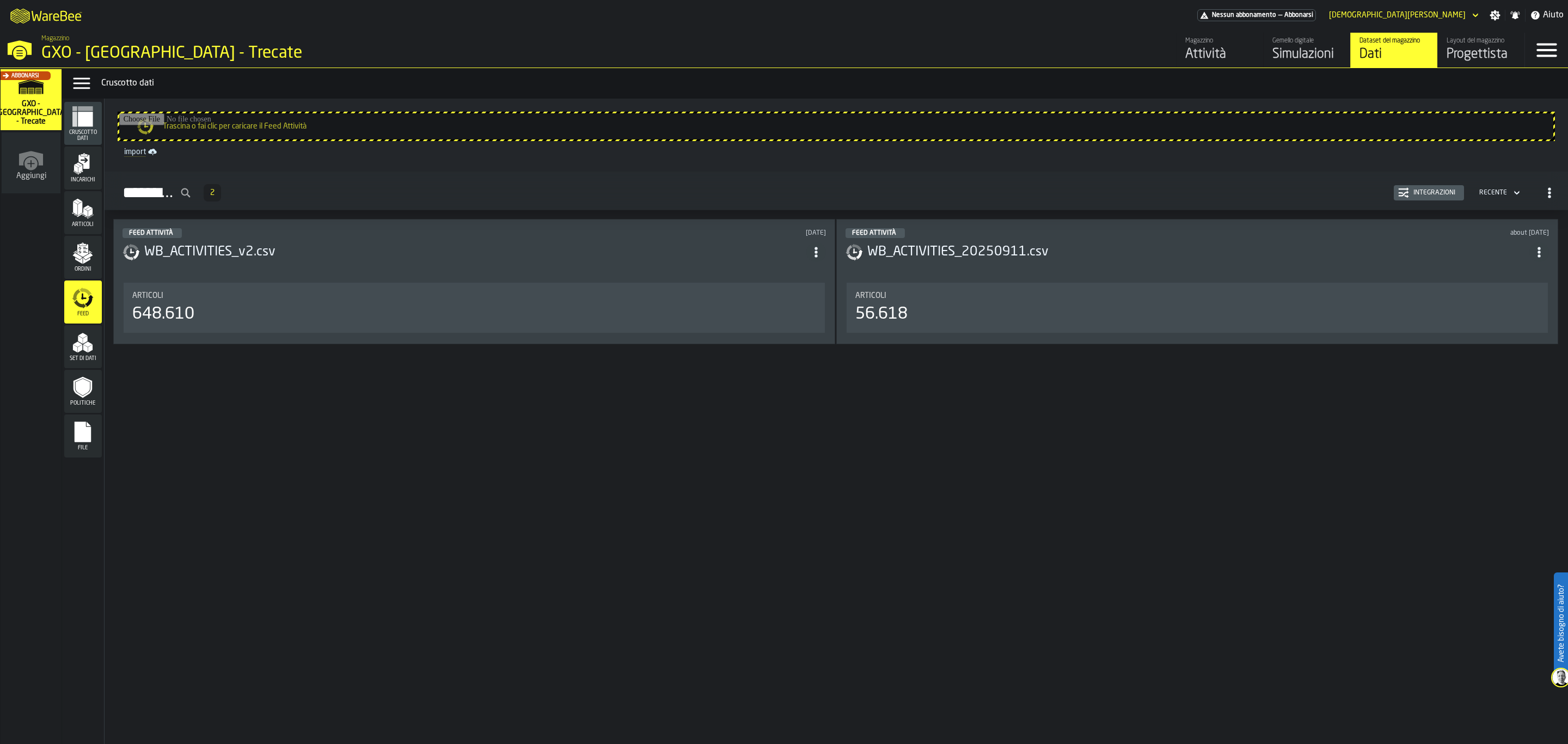
click at [90, 345] on polygon "menu Set di dati" at bounding box center [87, 345] width 9 height 6
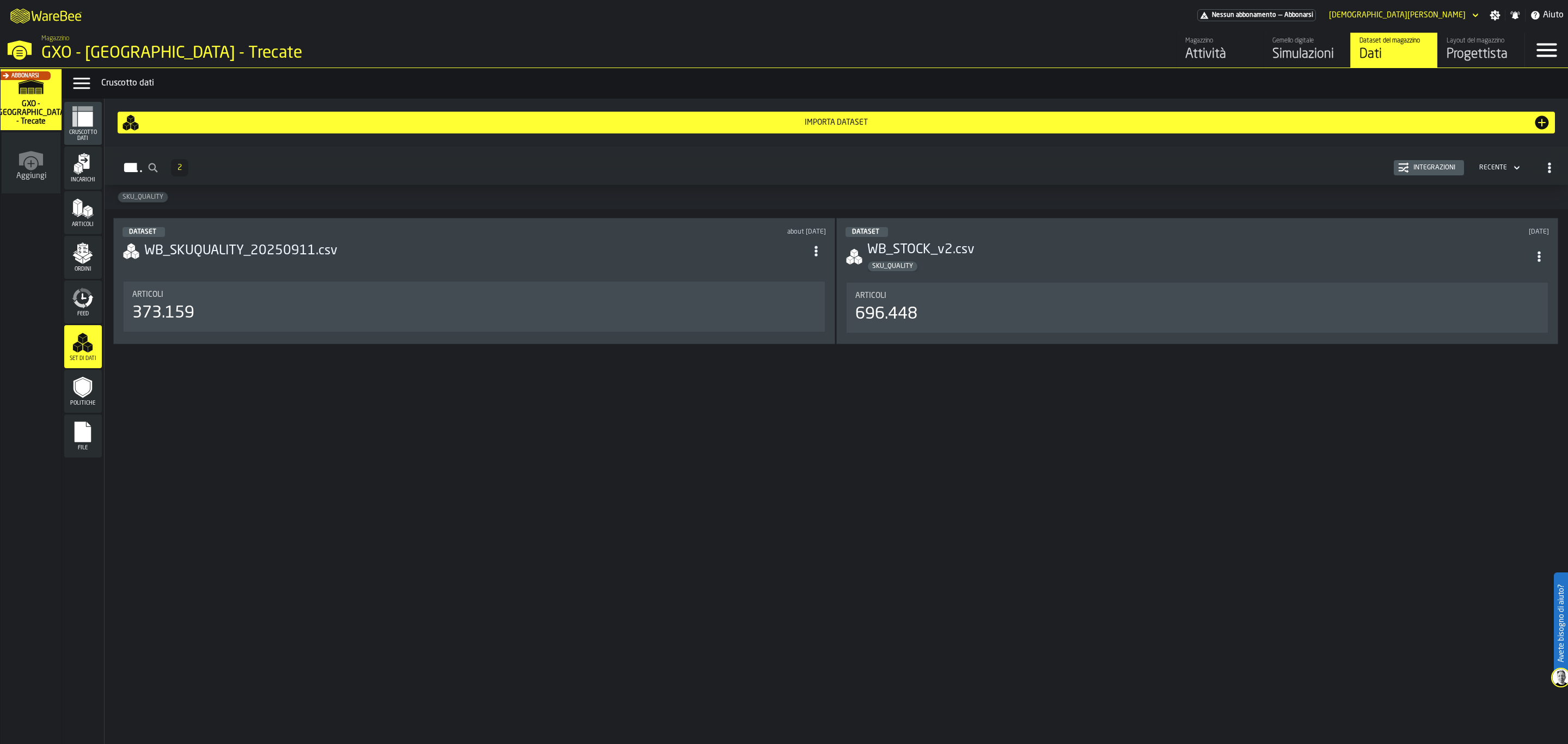
click at [86, 312] on span "Feed" at bounding box center [82, 314] width 37 height 6
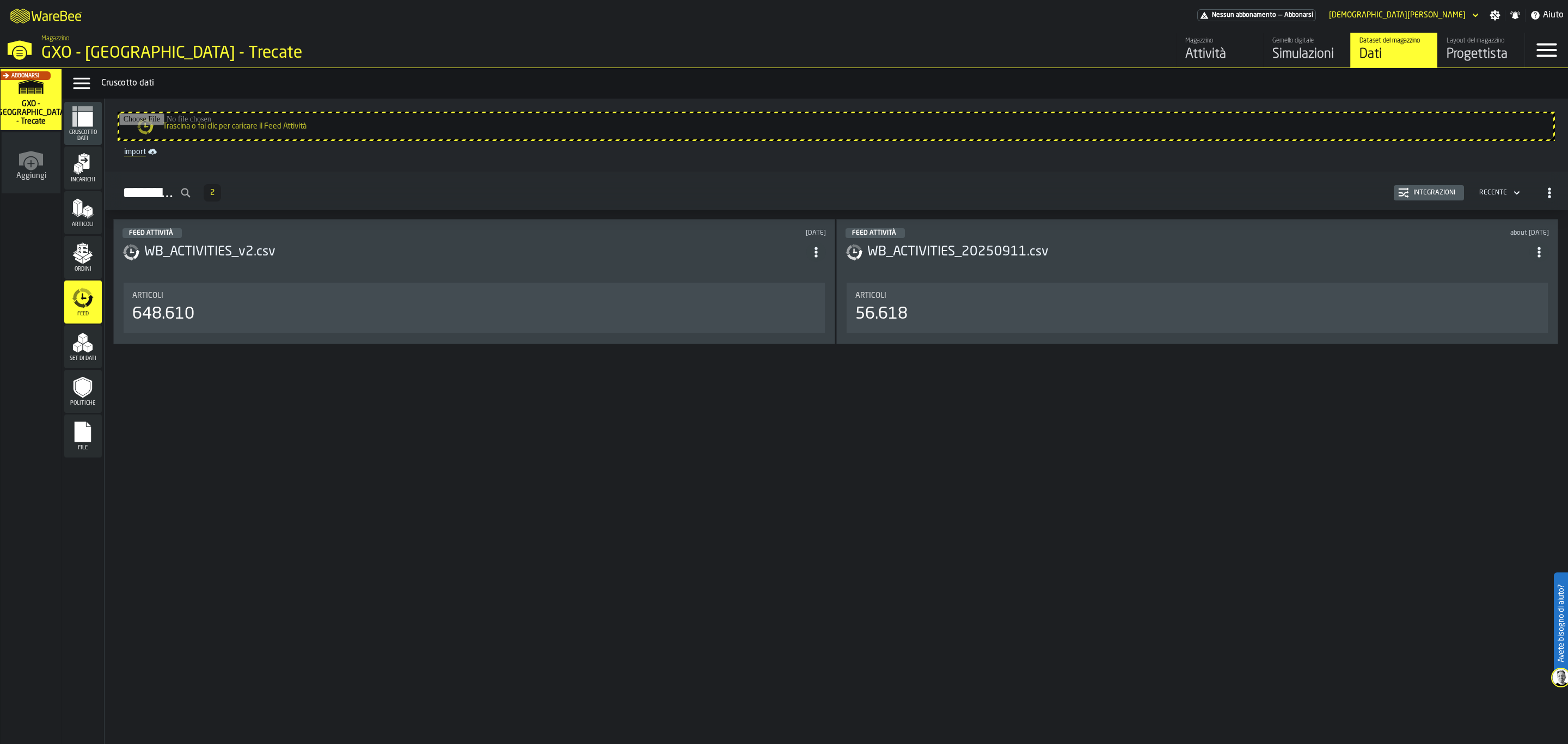
click at [81, 205] on polygon "menu Articoli" at bounding box center [80, 208] width 4 height 14
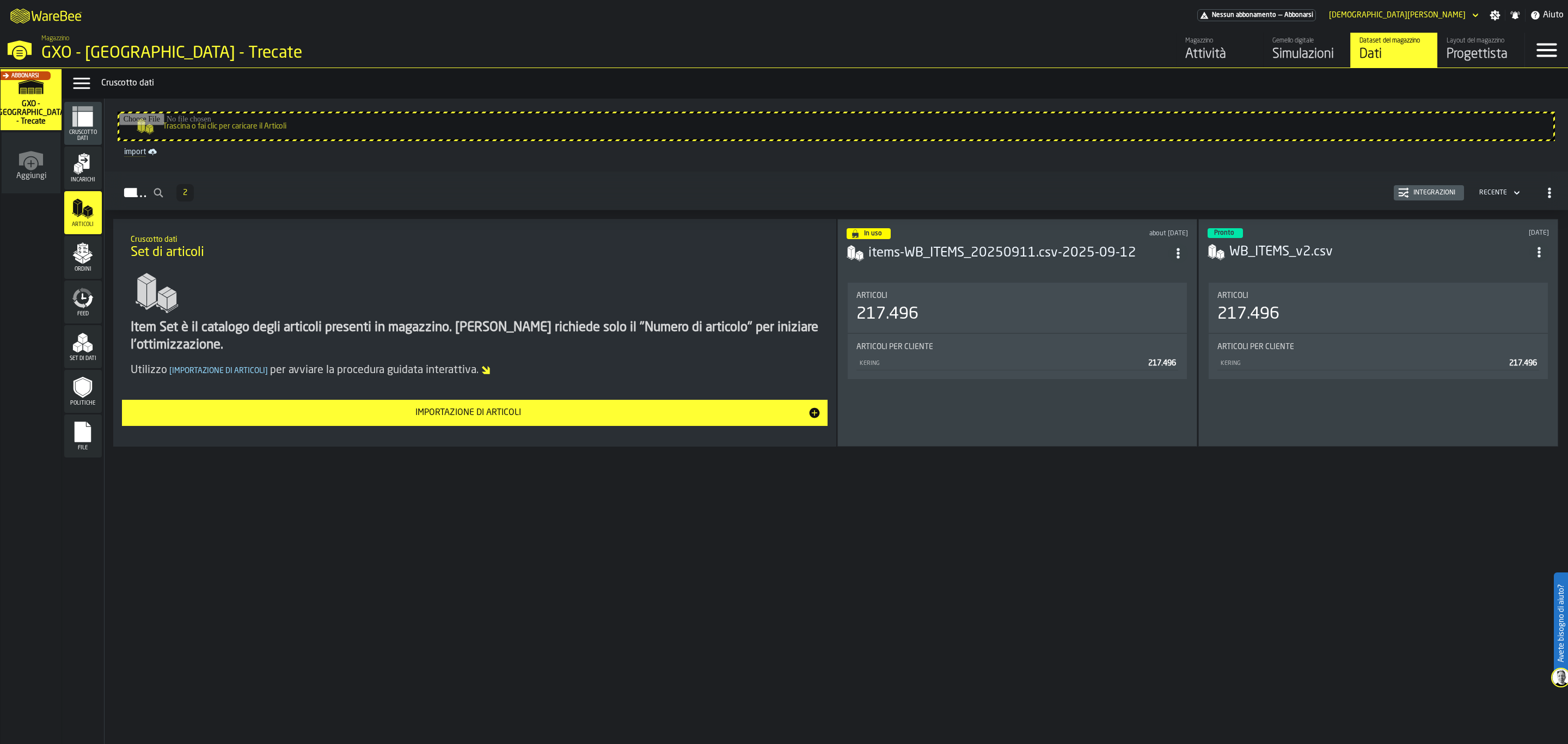
click at [81, 173] on polygon "menu Incarichi" at bounding box center [81, 173] width 5 height 4
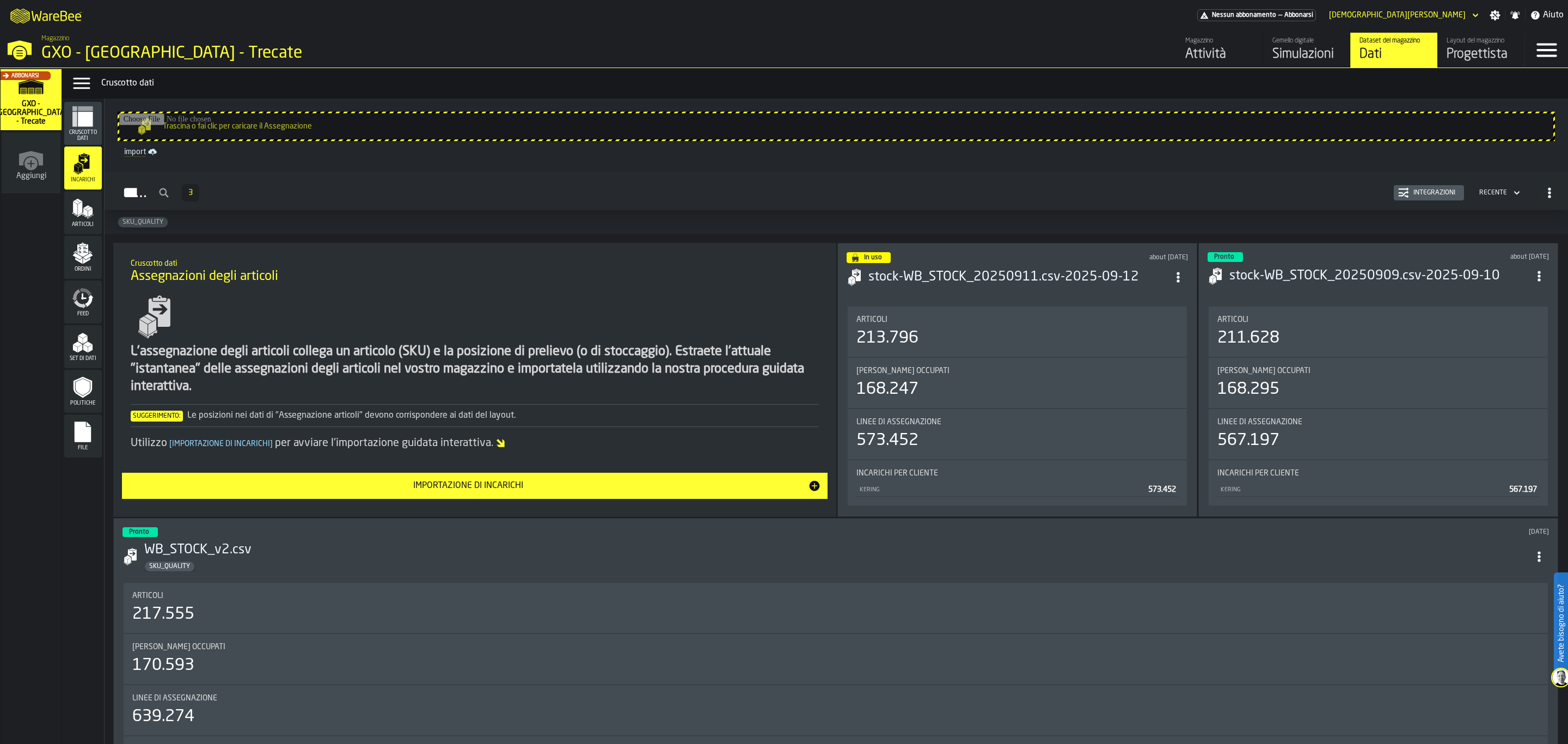
click at [82, 346] on polygon "menu Set di dati" at bounding box center [80, 348] width 4 height 8
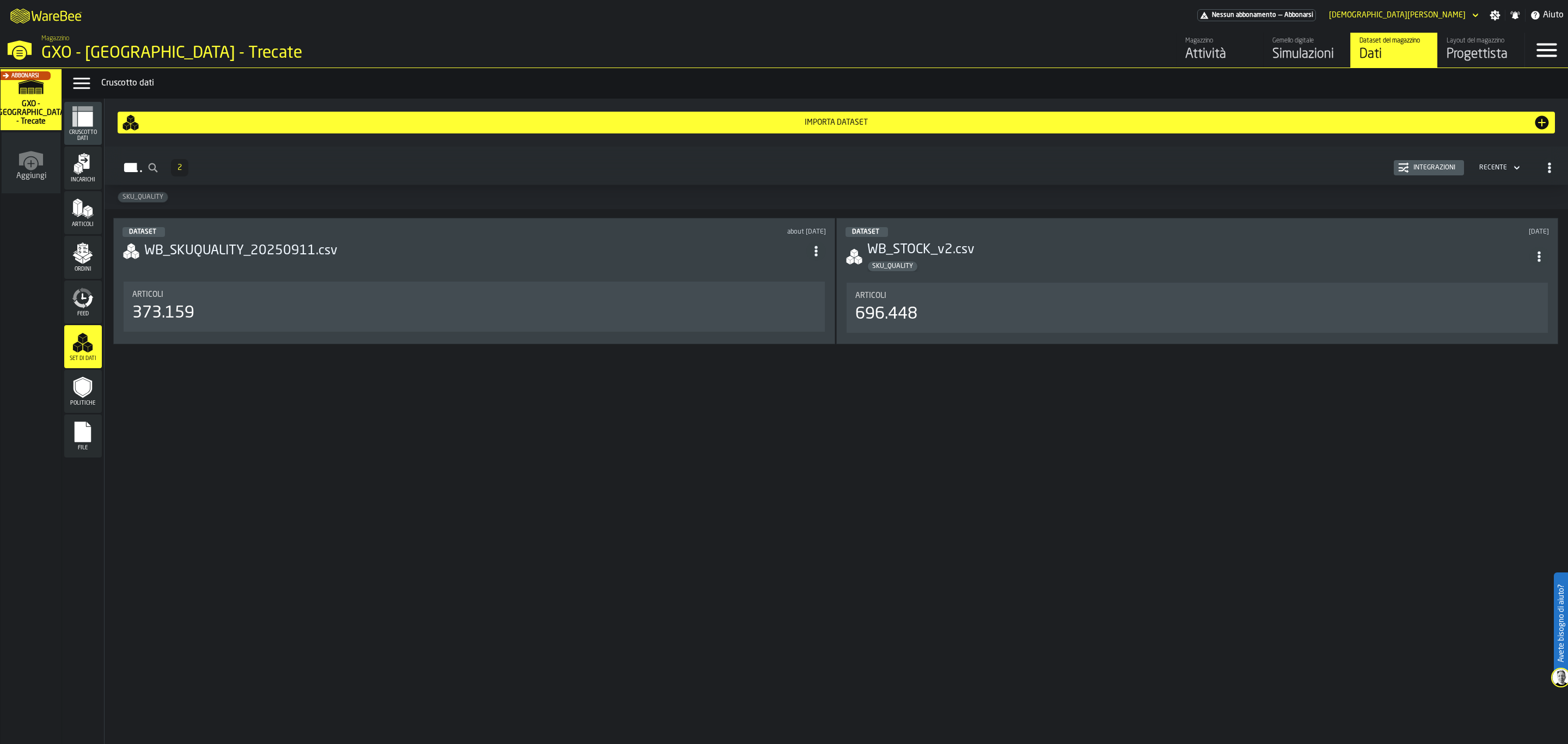
click at [358, 271] on header "Dataset about [DATE] WB_SKUQUALITY_20250911.csv" at bounding box center [474, 248] width 703 height 43
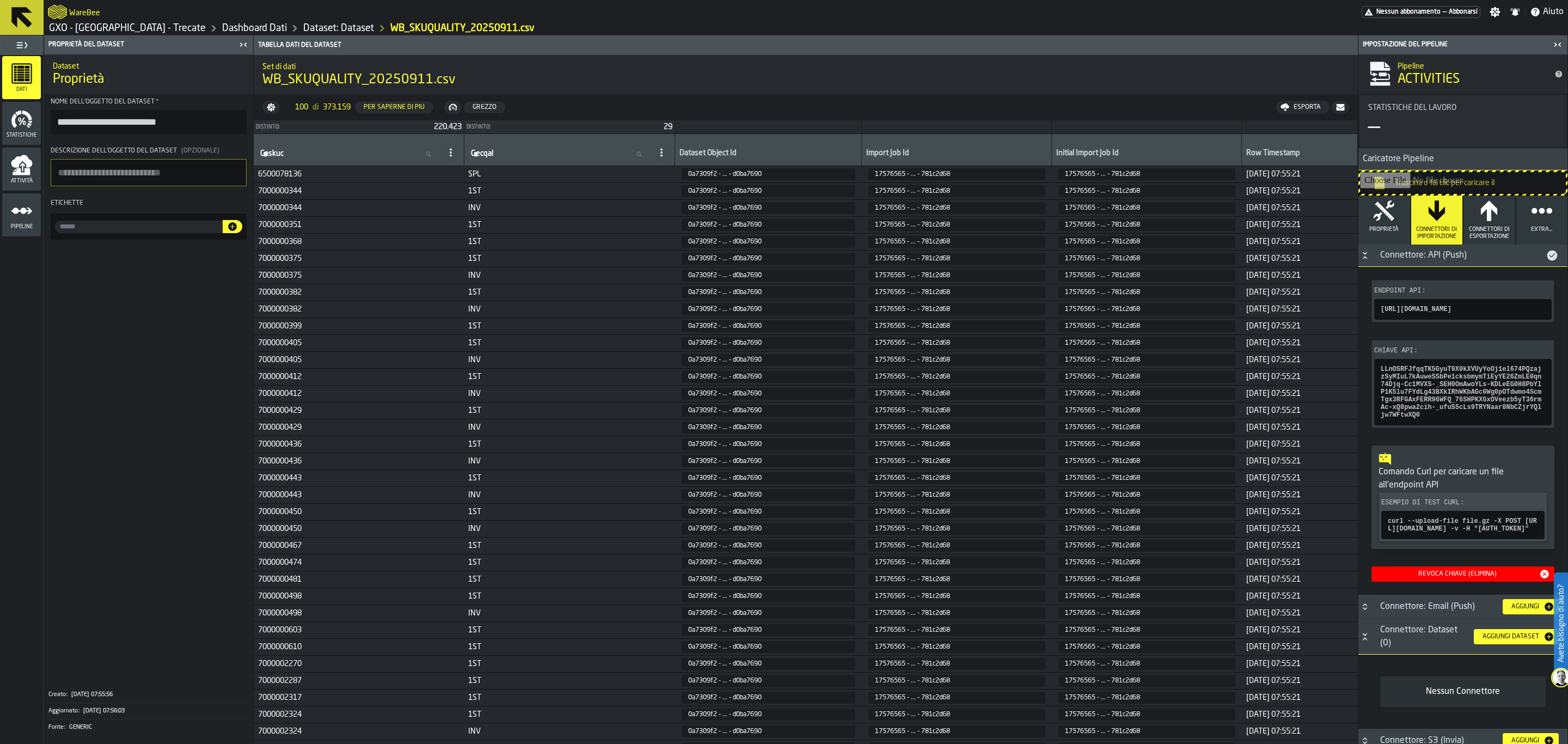
click at [15, 21] on icon at bounding box center [22, 17] width 21 height 21
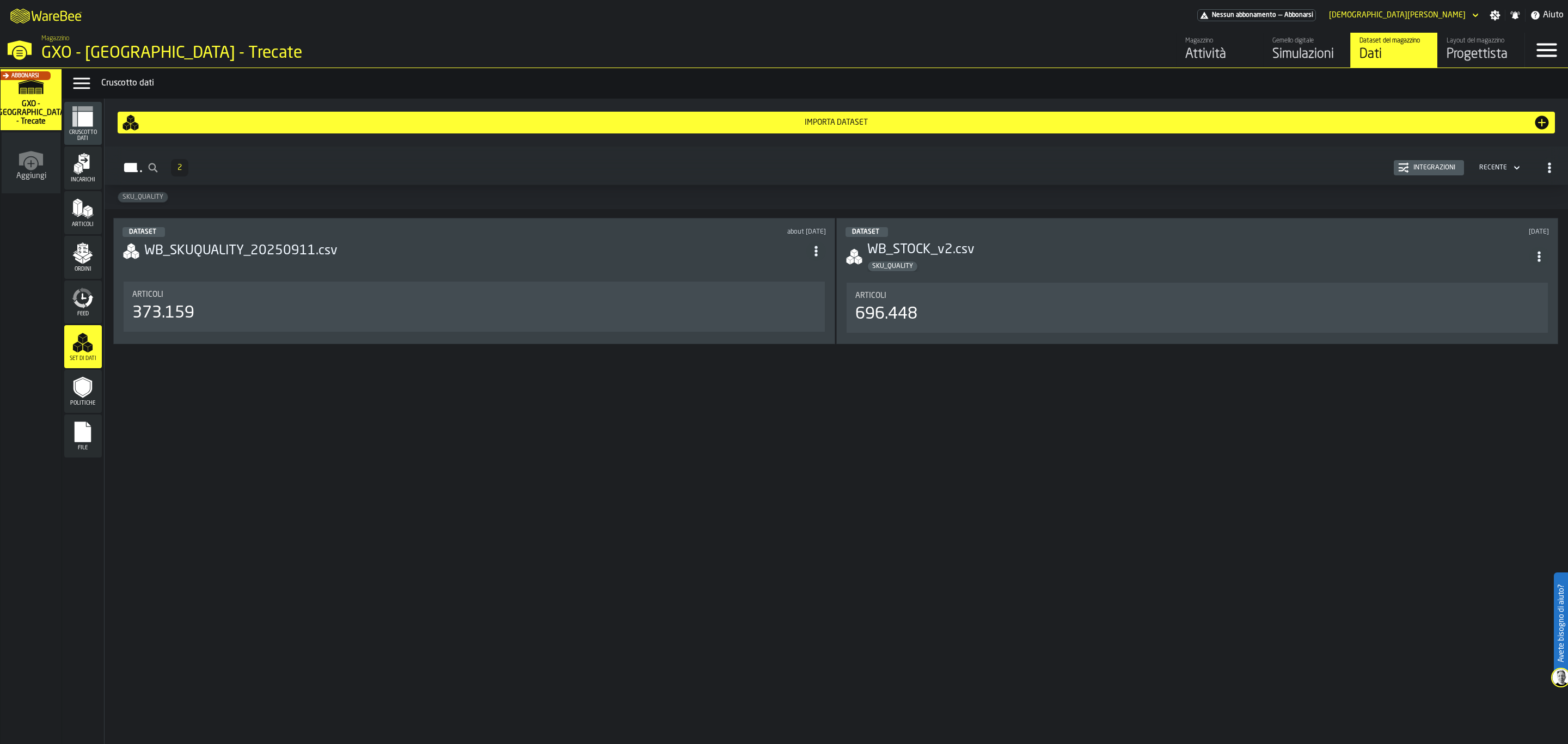
click at [1431, 166] on div "Integrazioni" at bounding box center [1434, 168] width 51 height 8
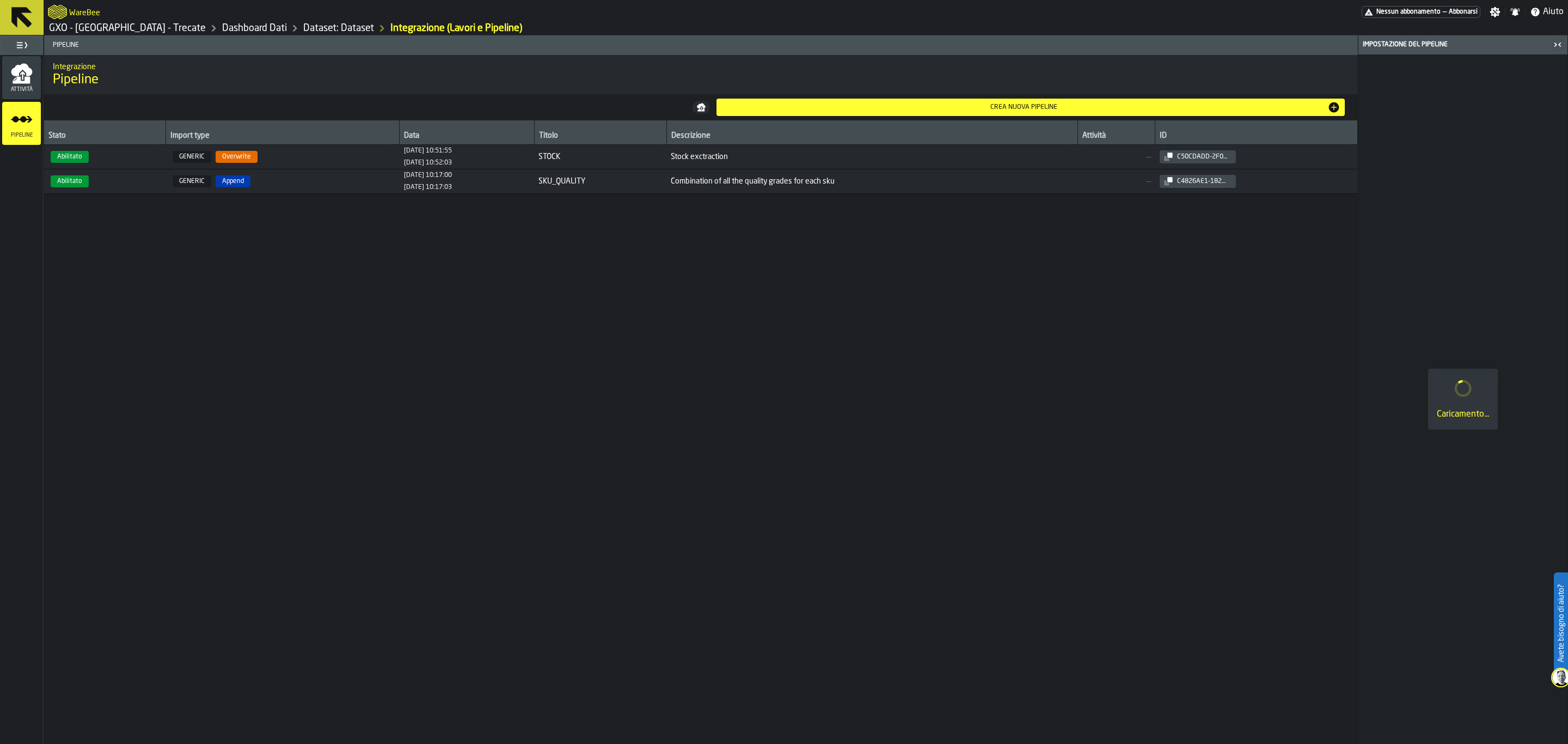
click at [950, 154] on span "Stock exctraction" at bounding box center [872, 156] width 403 height 9
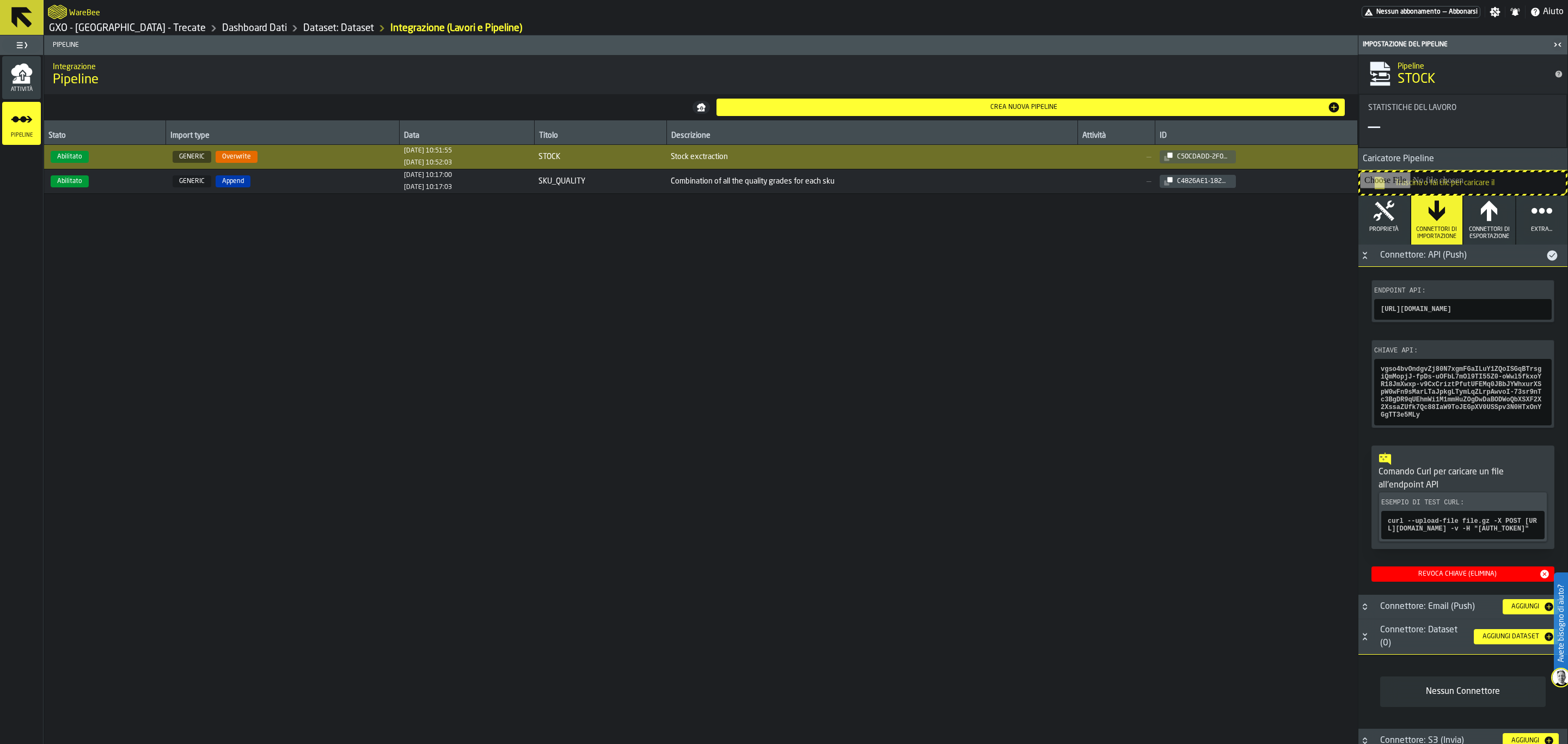
click at [1518, 577] on div "Revoca Chiave (Elimina)" at bounding box center [1457, 574] width 163 height 8
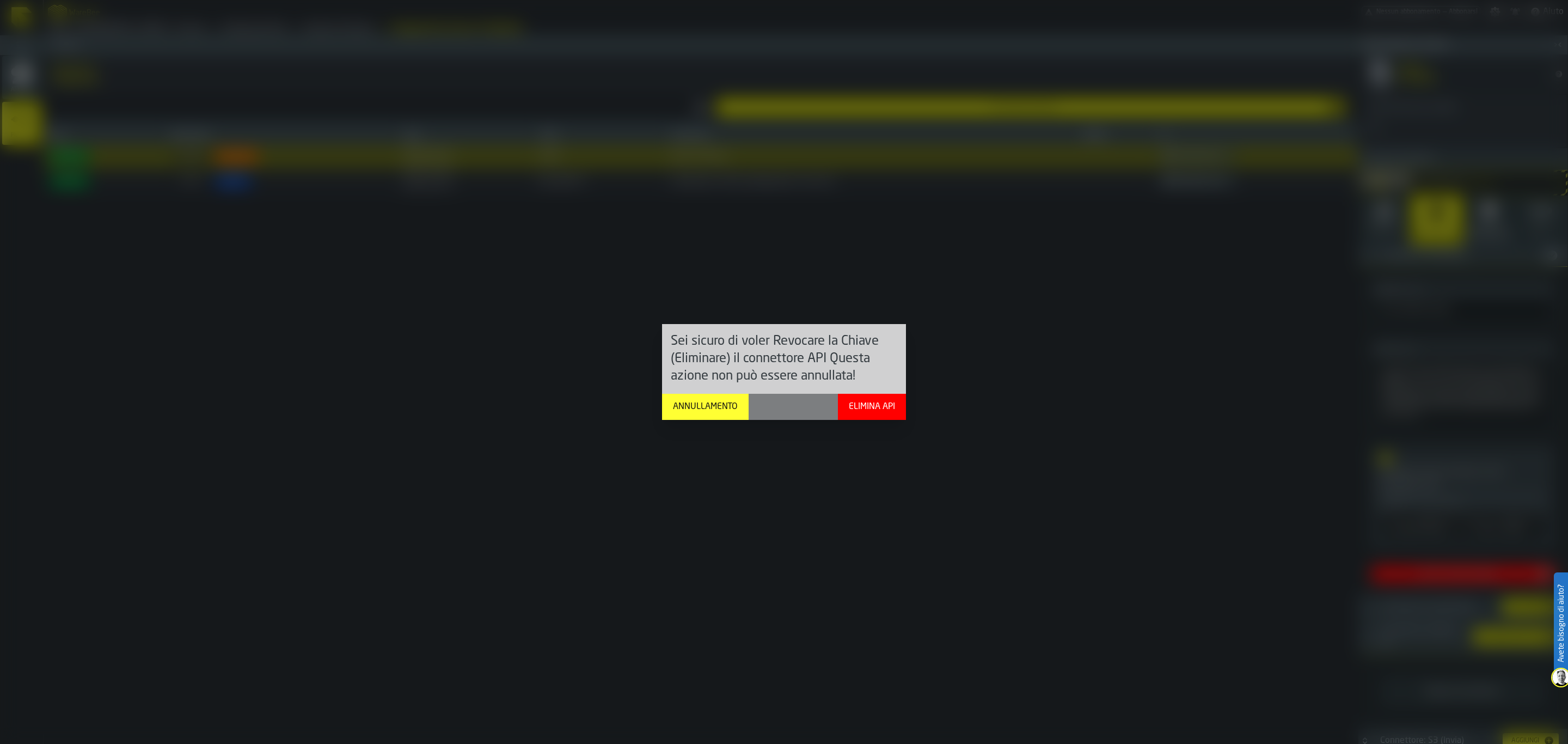
click at [862, 408] on div "Elimina Api" at bounding box center [872, 406] width 55 height 13
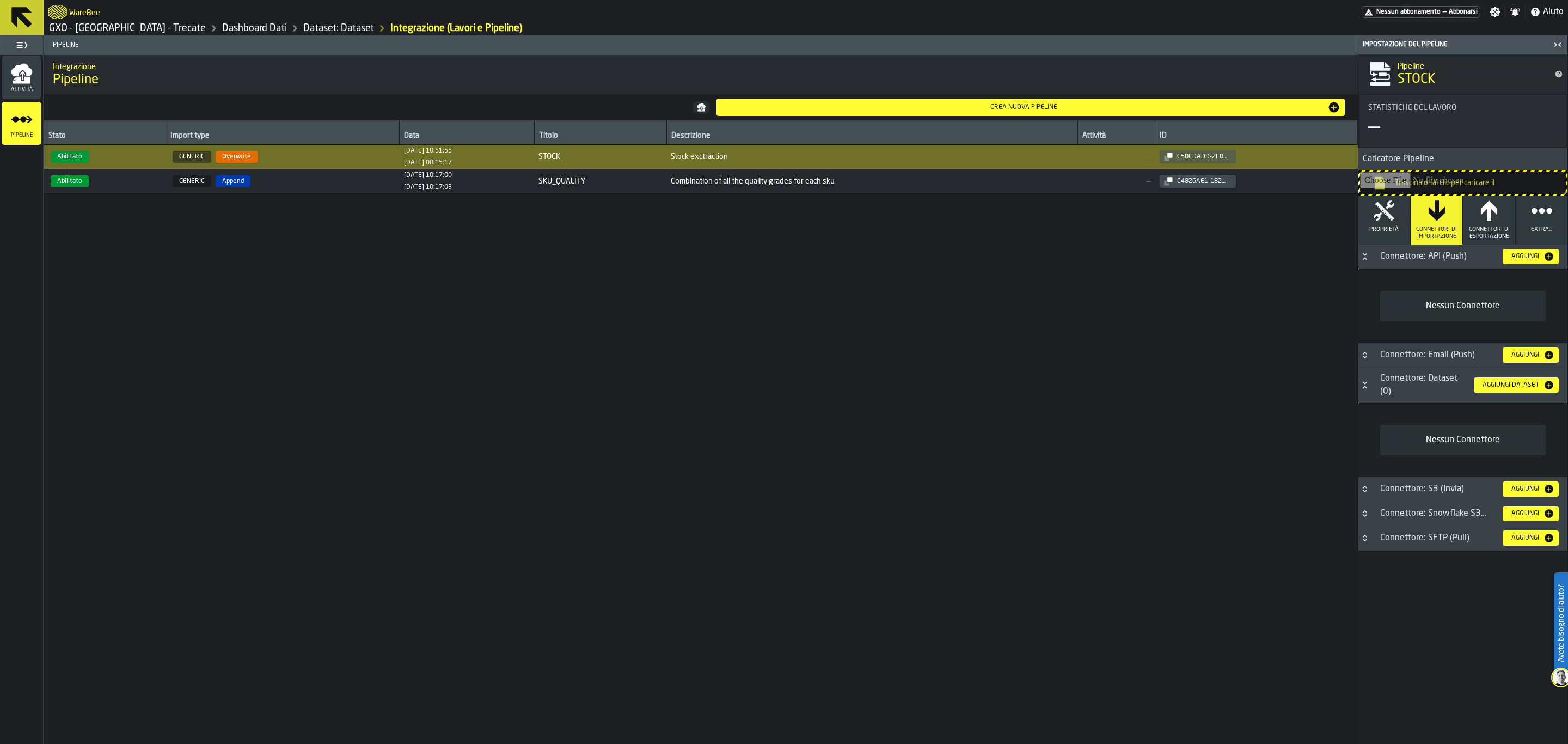
click at [1531, 229] on span "Extra..." at bounding box center [1541, 229] width 22 height 7
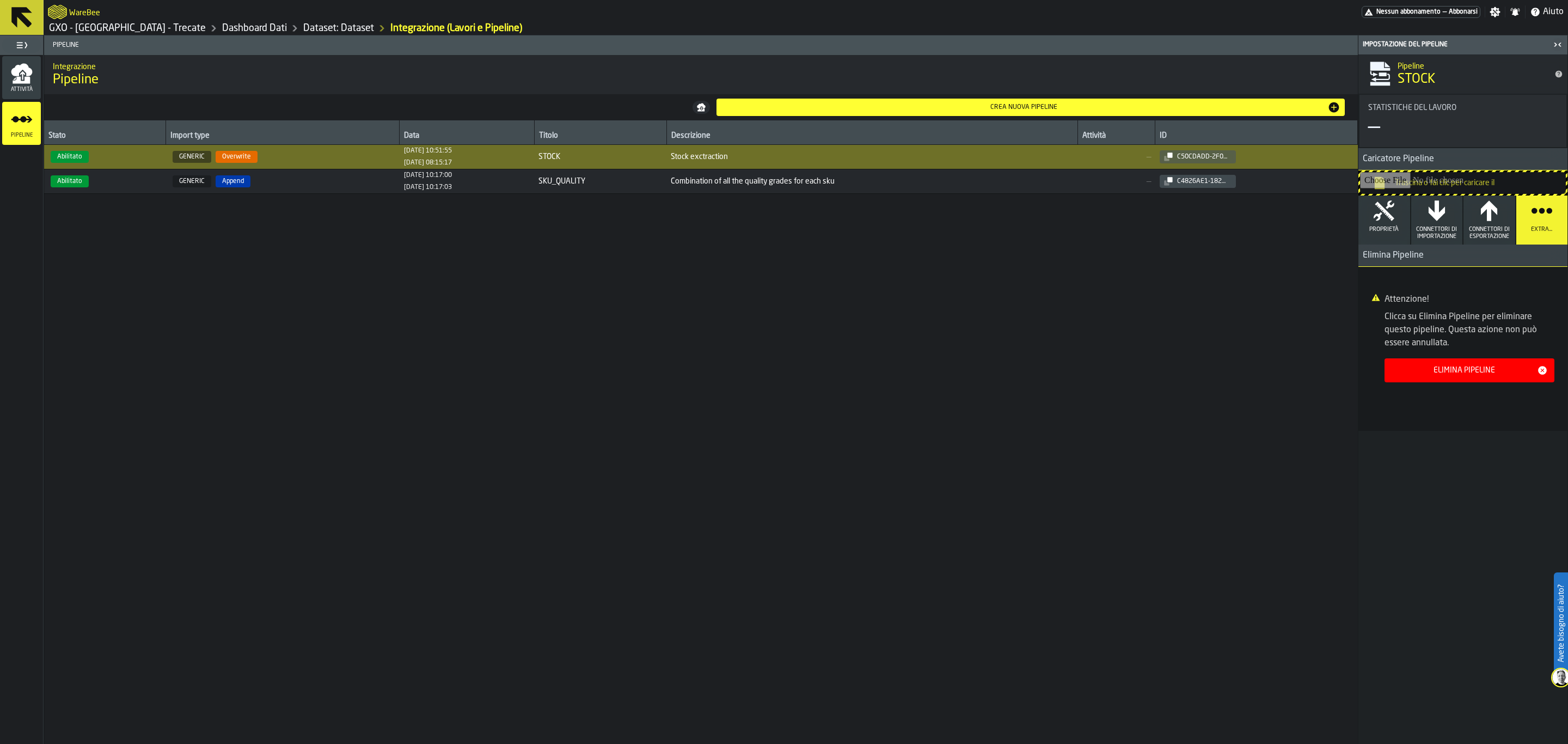
click at [1475, 373] on div "Elimina Pipeline" at bounding box center [1464, 370] width 146 height 9
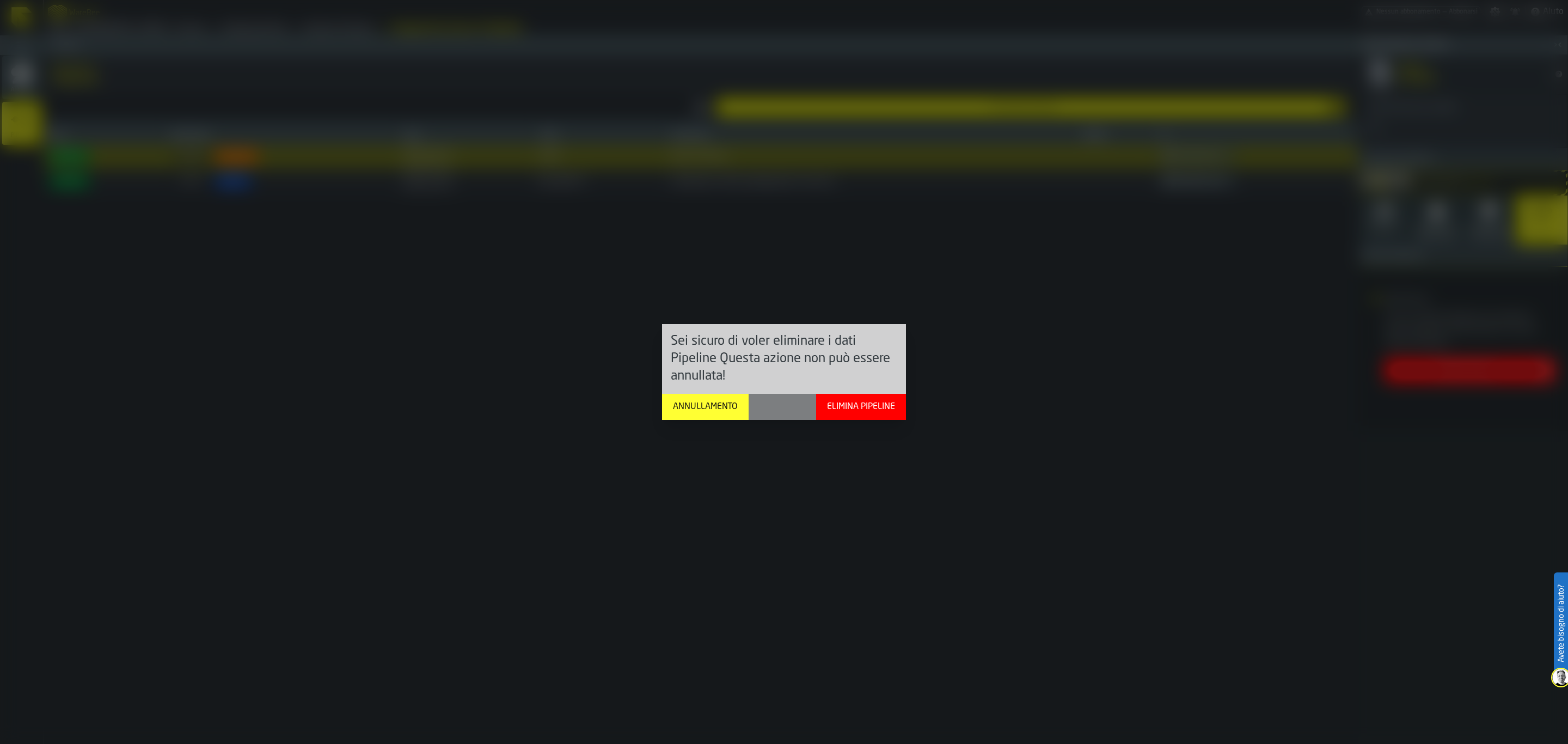
click at [848, 403] on div "Elimina Pipeline" at bounding box center [861, 406] width 77 height 13
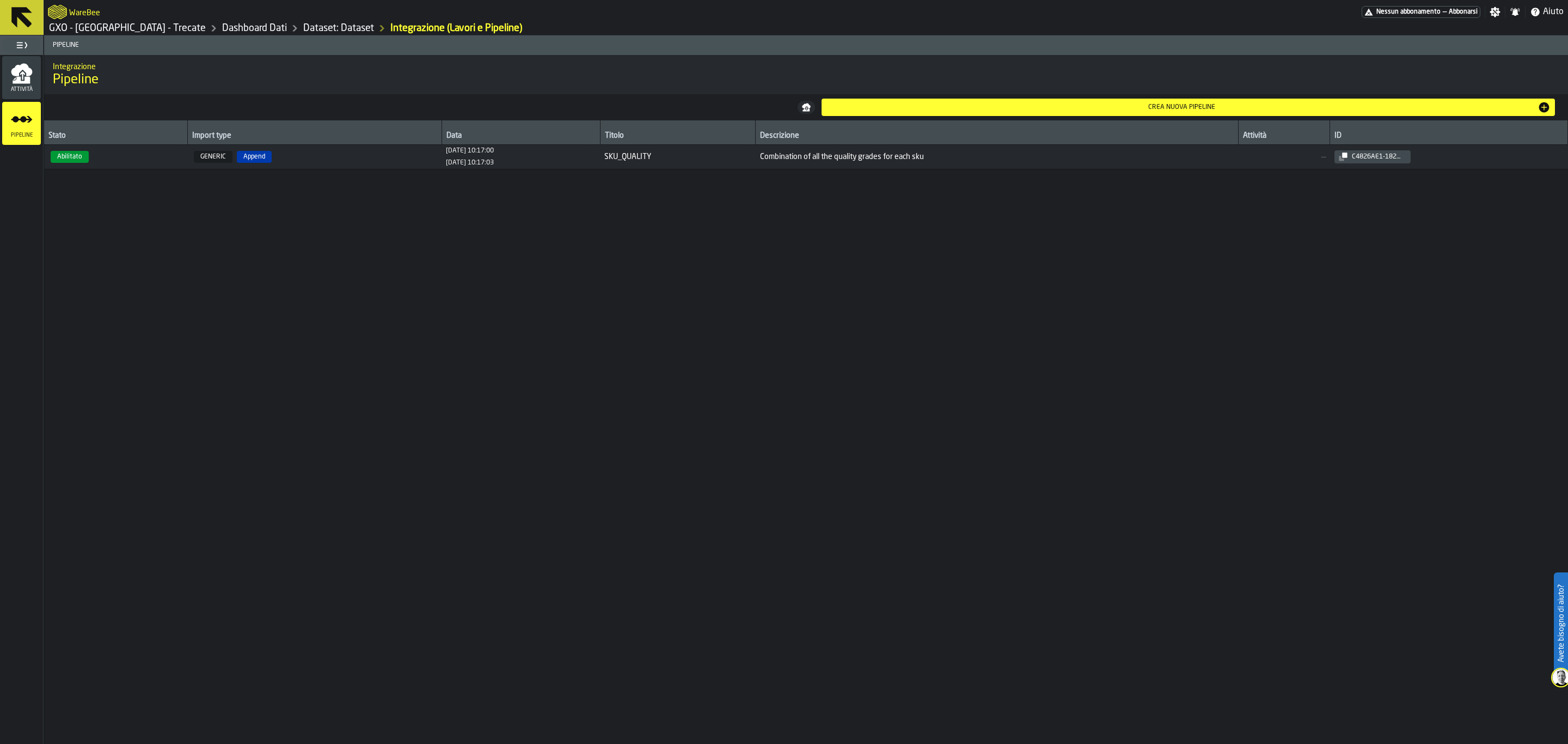
click at [146, 160] on span "Abilitato" at bounding box center [115, 157] width 135 height 12
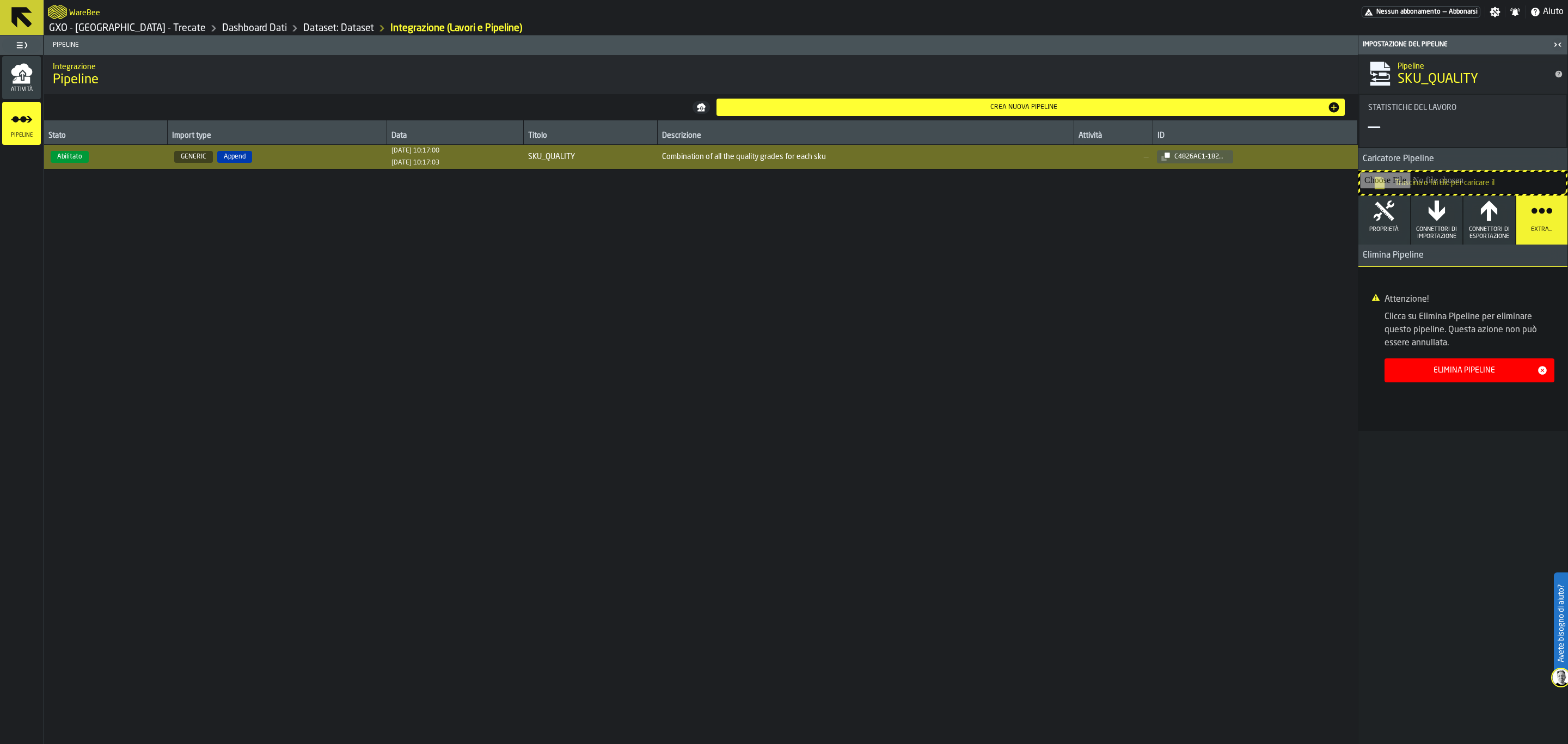
click at [1420, 221] on button "Connettori di Importazione" at bounding box center [1436, 220] width 52 height 49
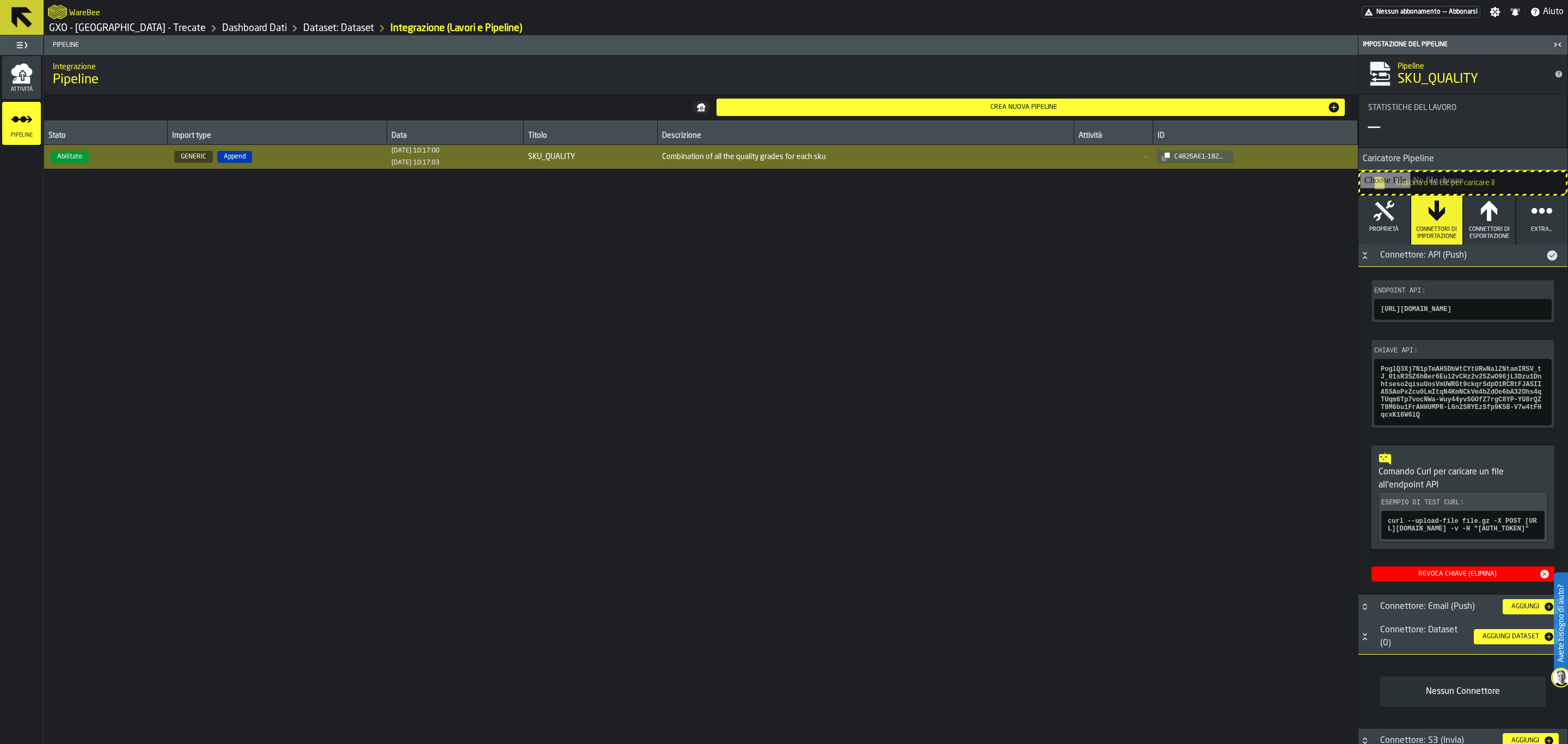
click at [2, 31] on button at bounding box center [22, 17] width 43 height 34
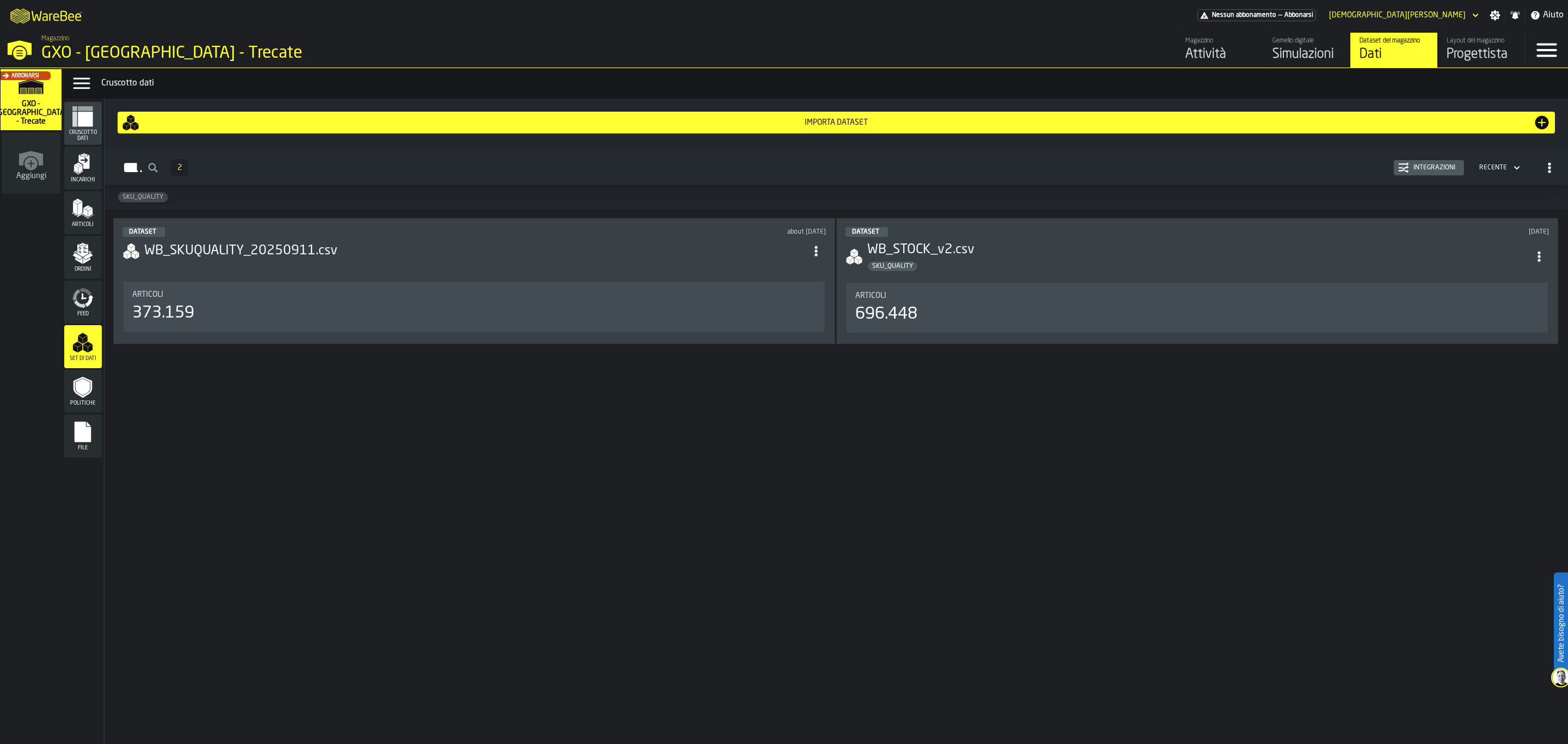
click at [81, 182] on span "Incarichi" at bounding box center [82, 180] width 37 height 6
